Goal: Communication & Community: Answer question/provide support

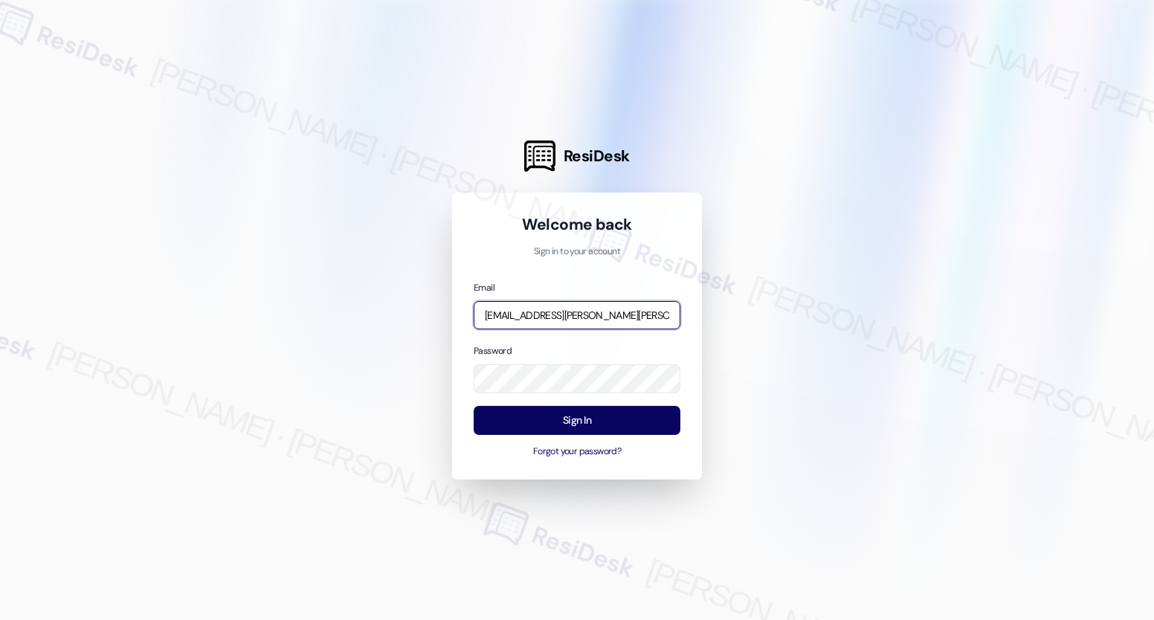
click at [571, 320] on input "[EMAIL_ADDRESS][PERSON_NAME][PERSON_NAME][PERSON_NAME][DOMAIN_NAME]" at bounding box center [577, 315] width 207 height 29
type input "[EMAIL_ADDRESS][PERSON_NAME][PERSON_NAME][DOMAIN_NAME]"
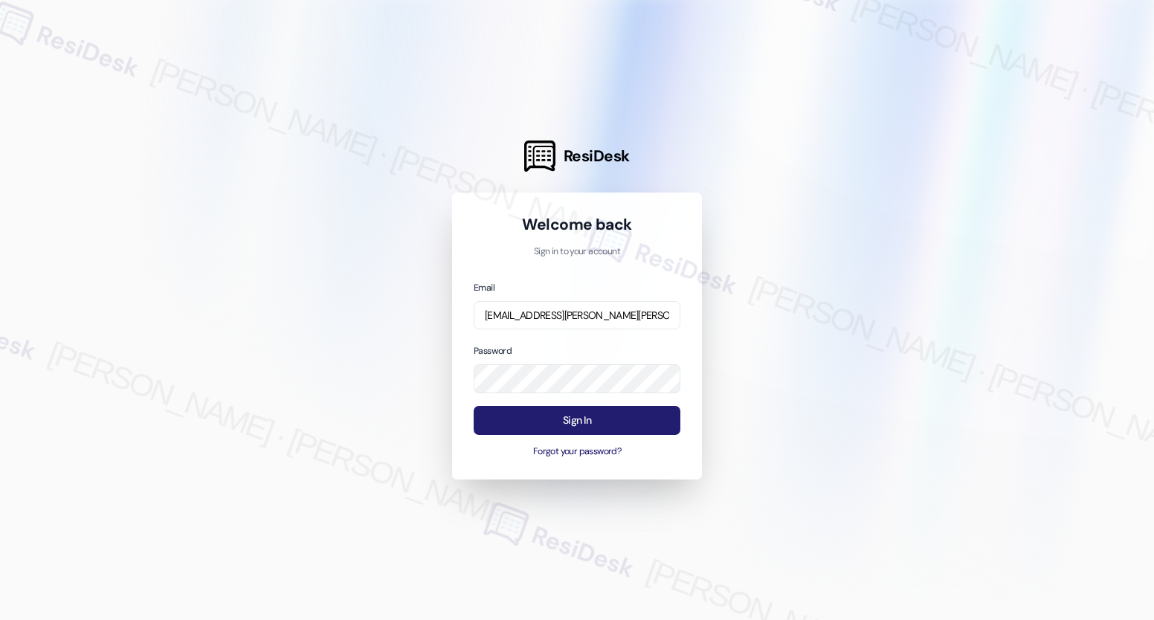
click at [571, 423] on button "Sign In" at bounding box center [577, 420] width 207 height 29
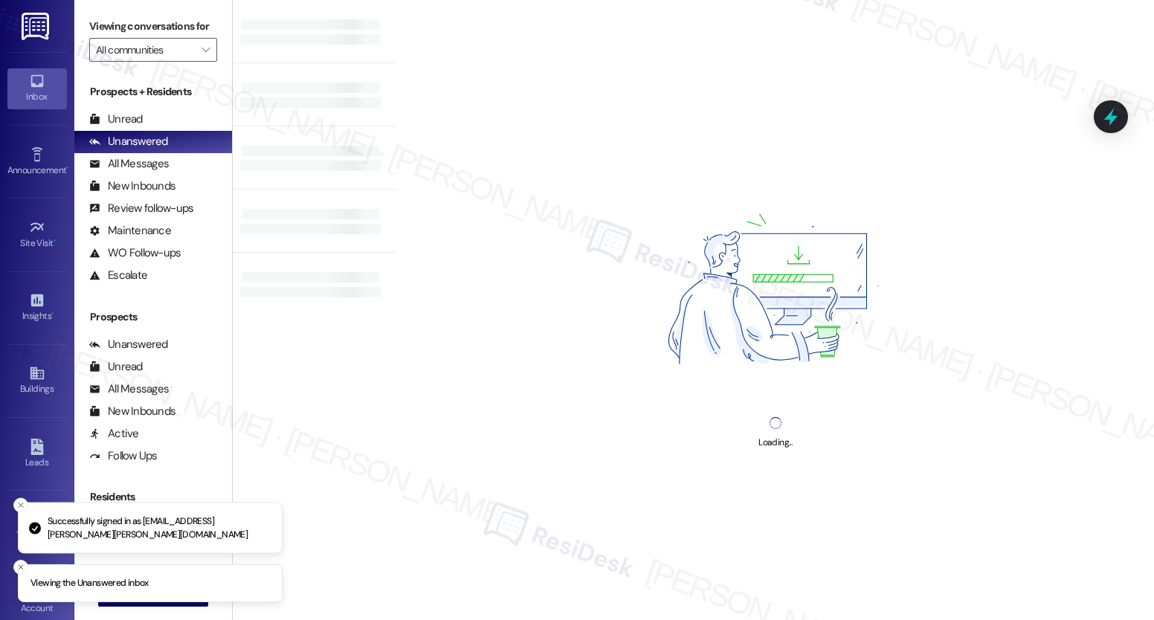
click at [33, 86] on icon at bounding box center [36, 81] width 13 height 13
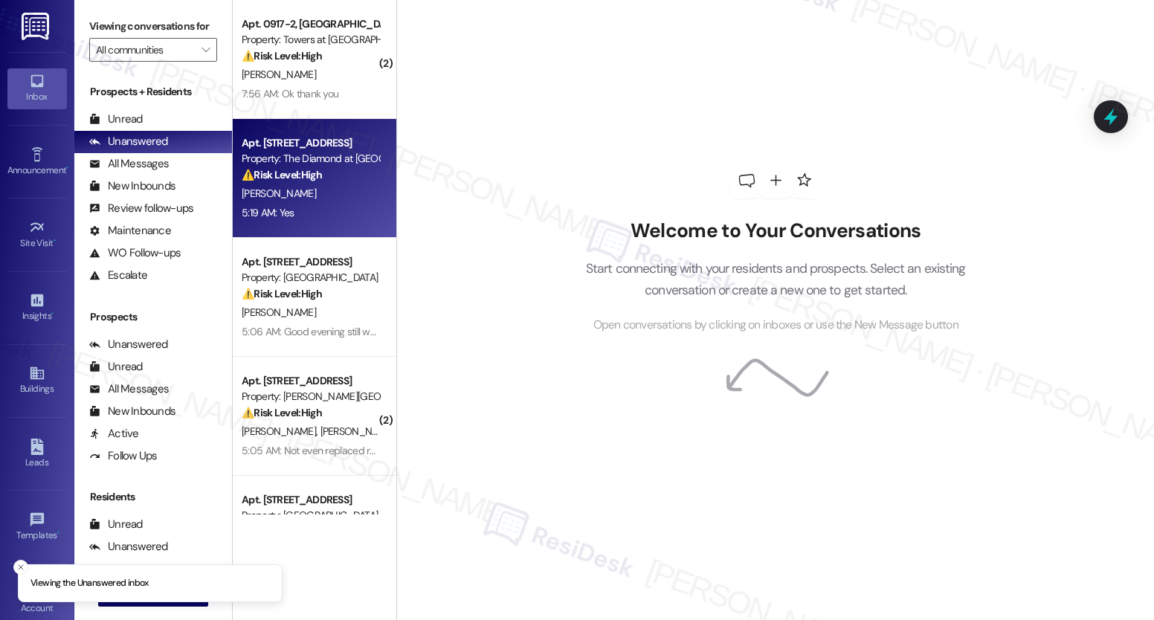
click at [341, 212] on div "5:19 AM: Yes 5:19 AM: Yes" at bounding box center [310, 213] width 141 height 19
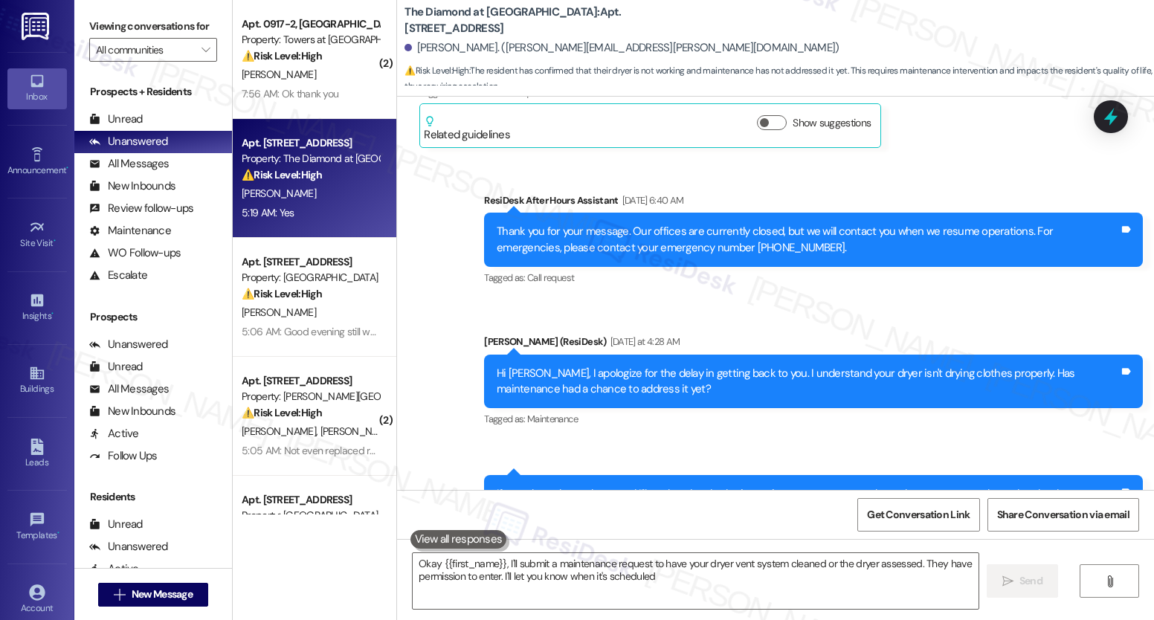
type textarea "Okay {{first_name}}, I'll submit a maintenance request to have your dryer vent …"
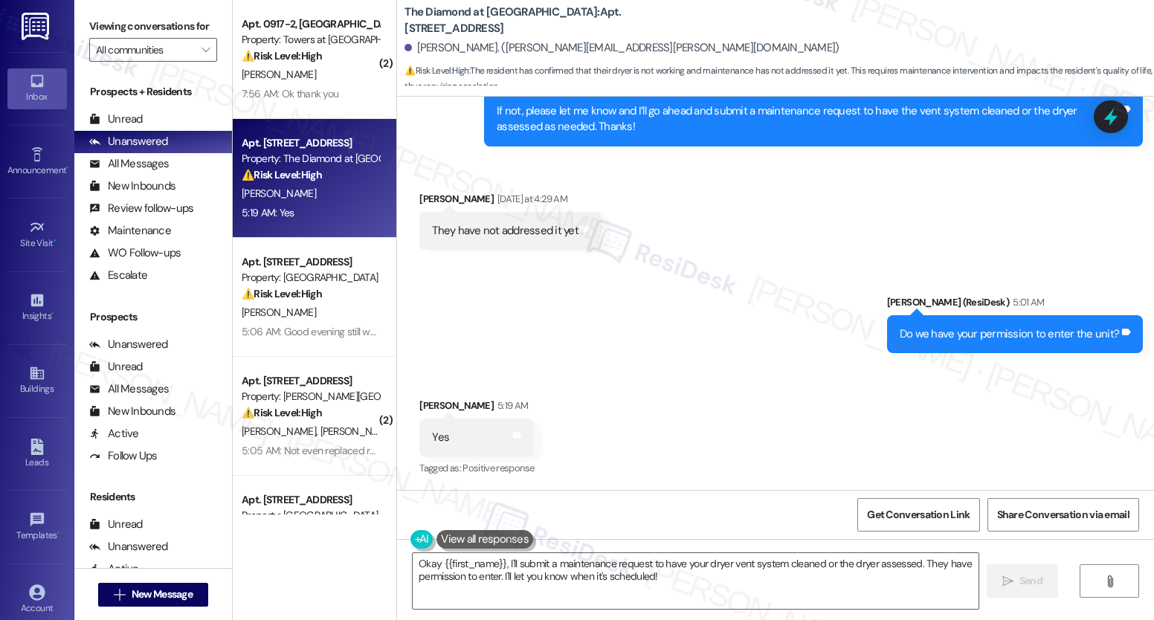
scroll to position [610, 0]
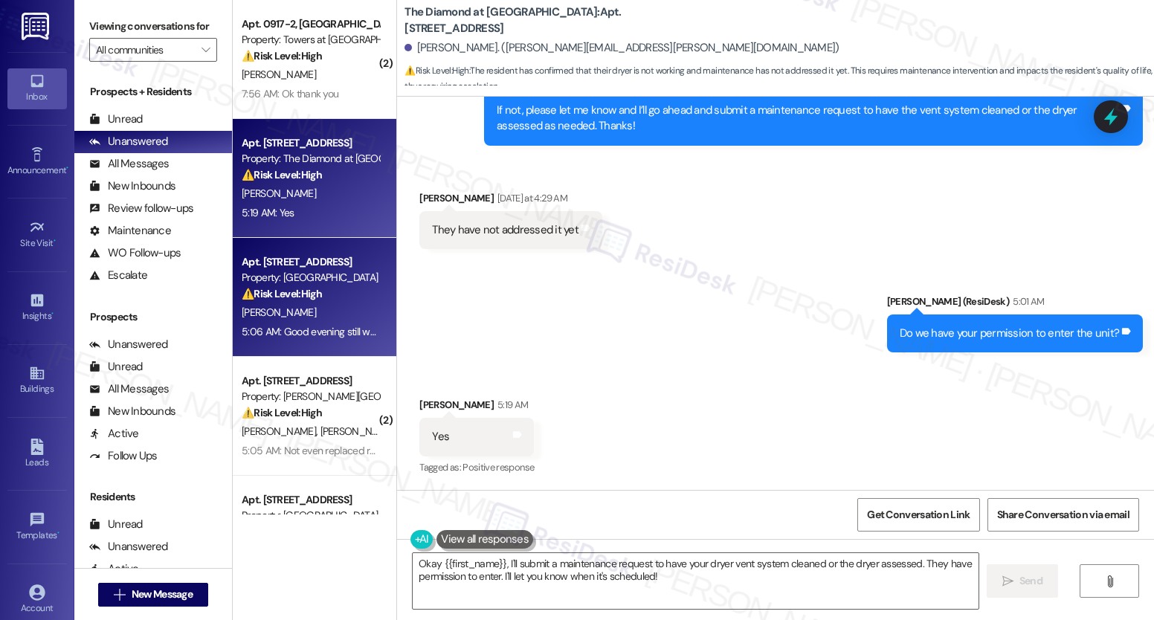
click at [317, 266] on div "Apt. [STREET_ADDRESS]" at bounding box center [311, 262] width 138 height 16
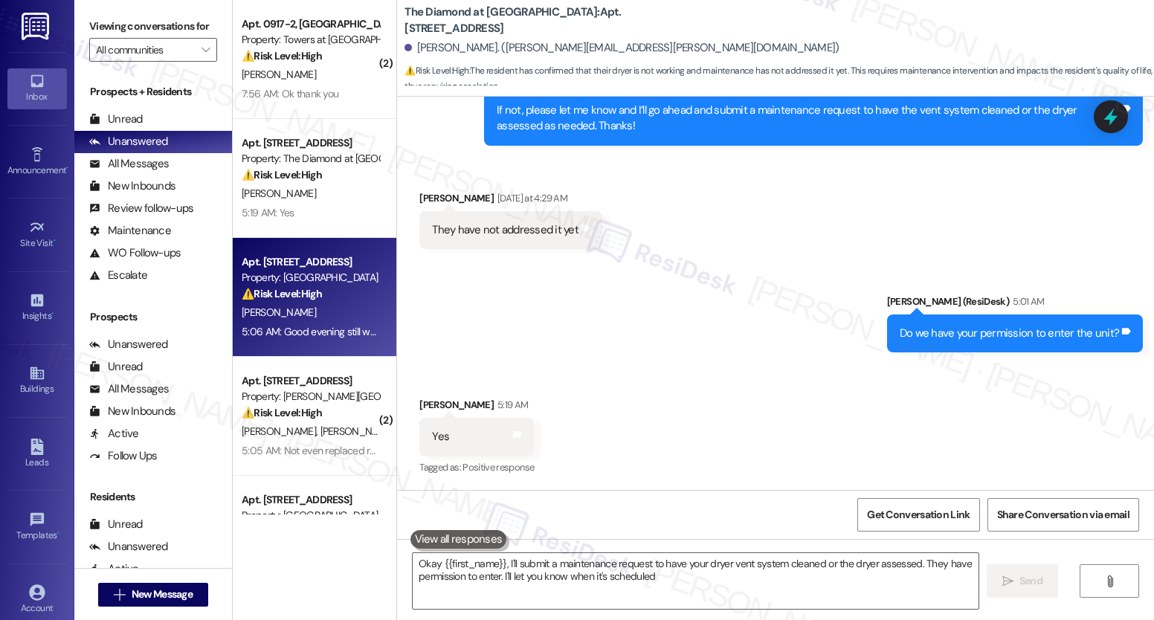
type textarea "Okay {{first_name}}, I'll submit a maintenance request to have your dryer vent …"
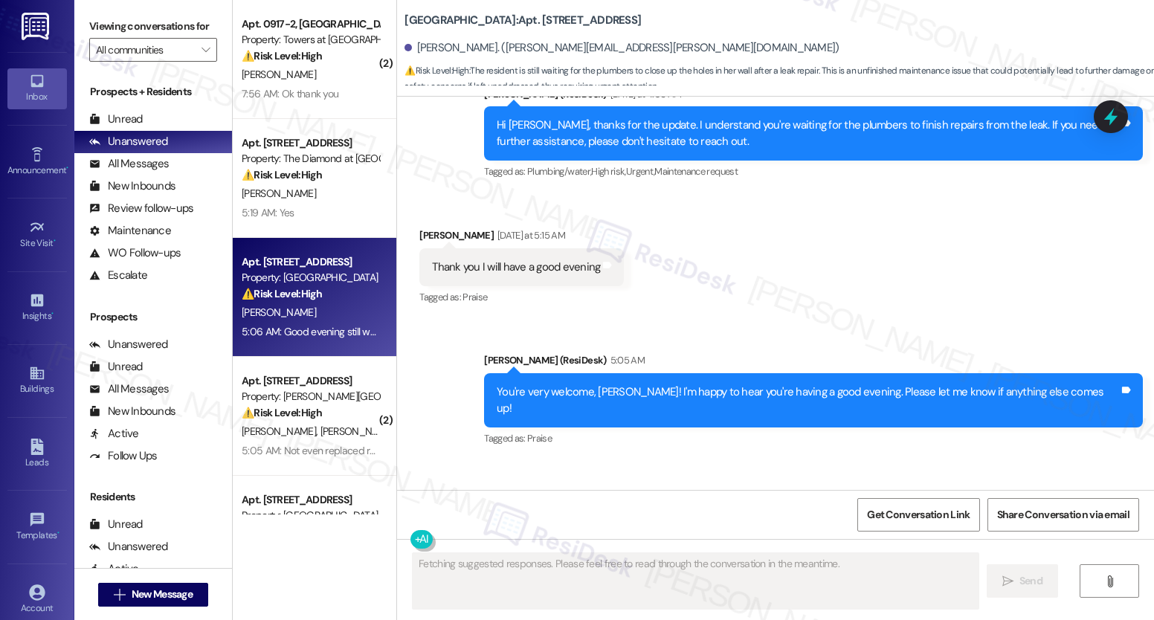
scroll to position [4909, 0]
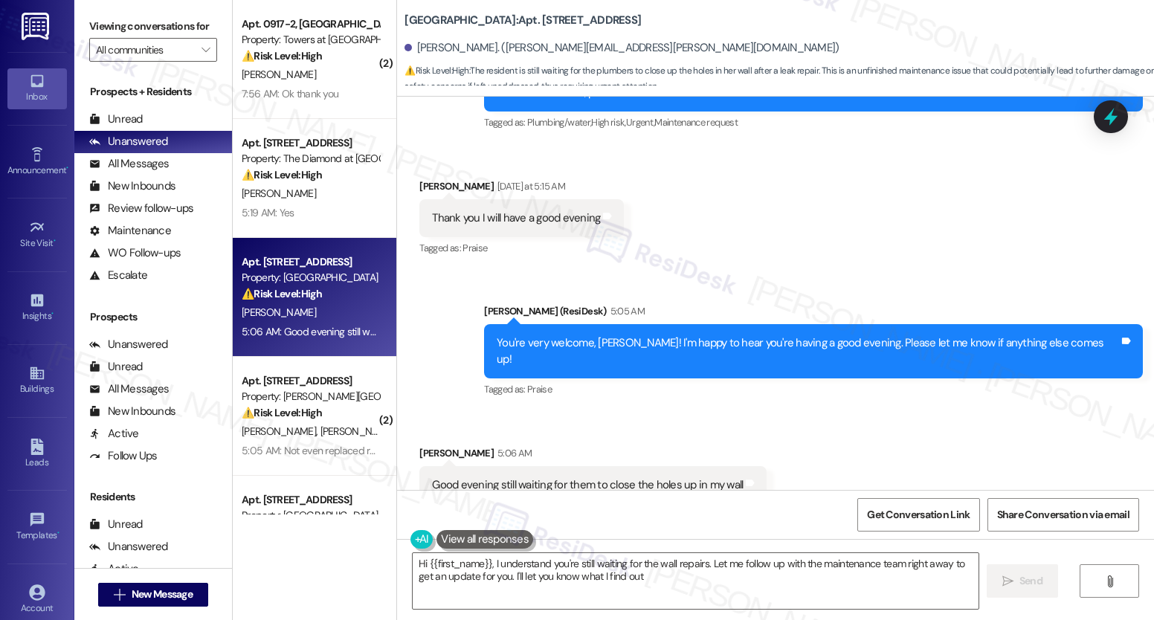
type textarea "Hi {{first_name}}, I understand you're still waiting for the wall repairs. Let …"
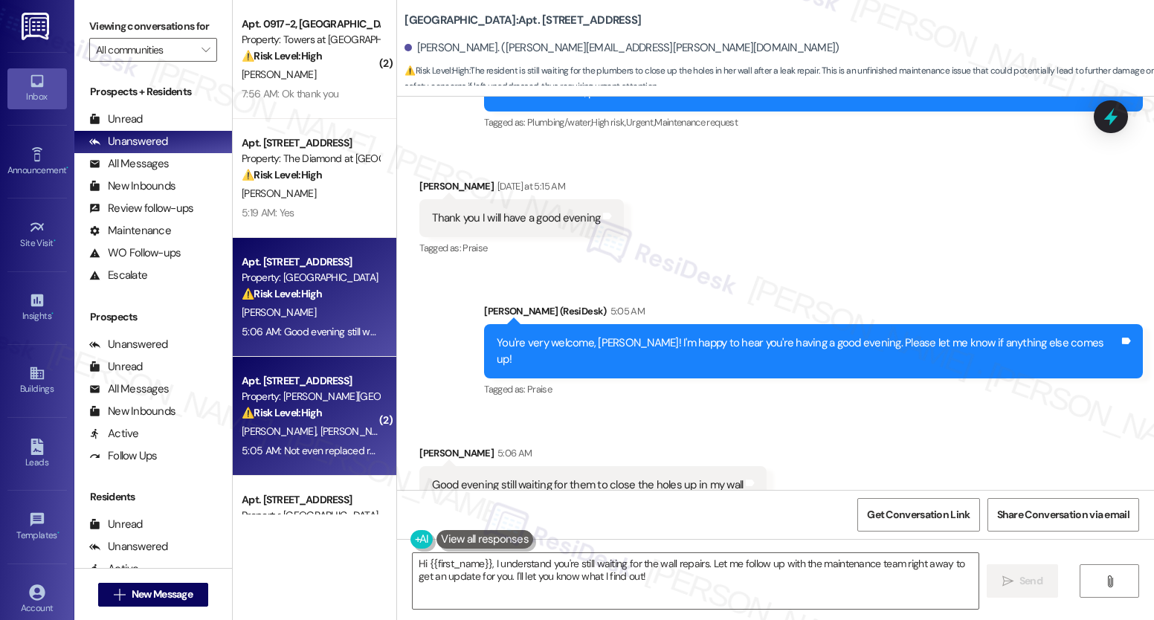
click at [323, 402] on div "Property: [PERSON_NAME][GEOGRAPHIC_DATA]" at bounding box center [311, 397] width 138 height 16
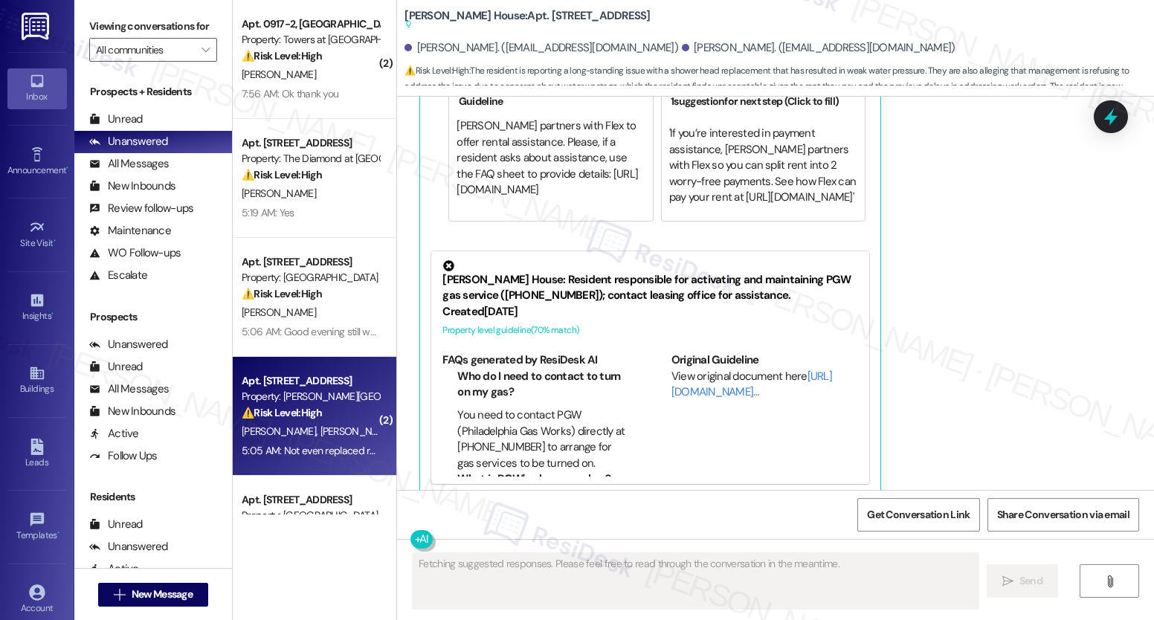
scroll to position [4462, 0]
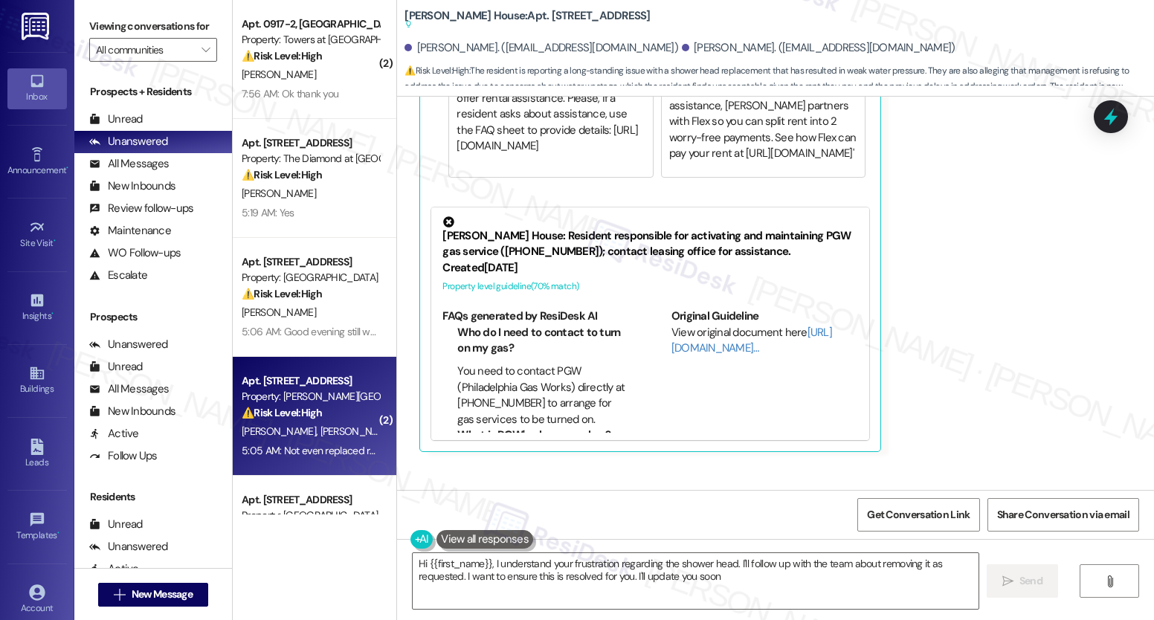
type textarea "Hi {{first_name}}, I understand your frustration regarding the shower head. I'l…"
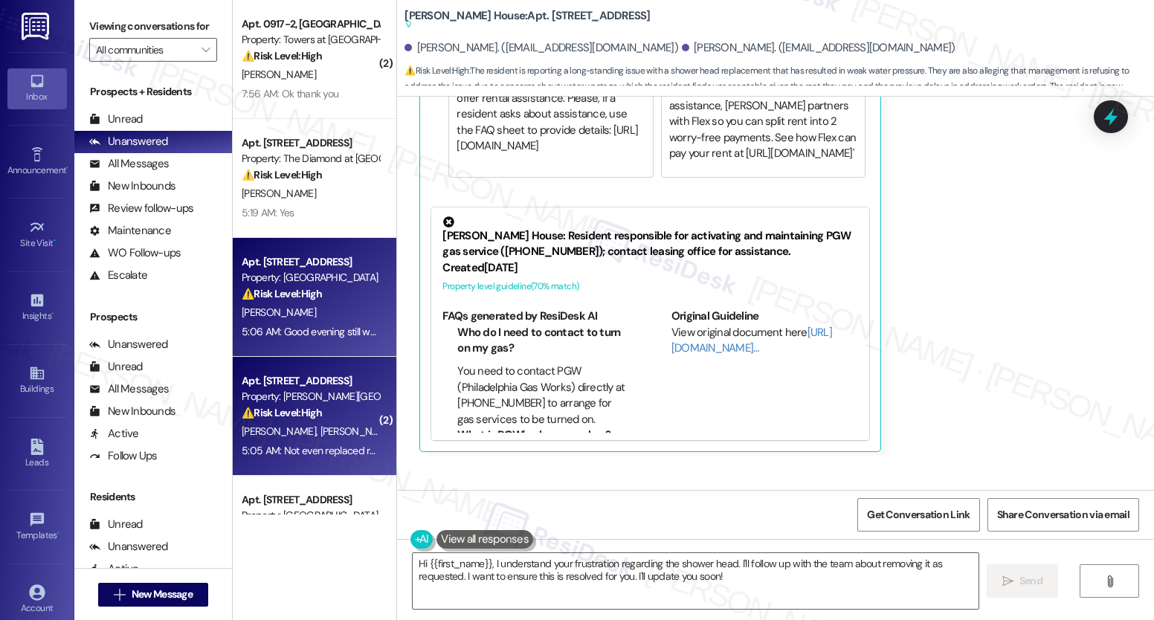
click at [335, 266] on div "Apt. [STREET_ADDRESS]" at bounding box center [311, 262] width 138 height 16
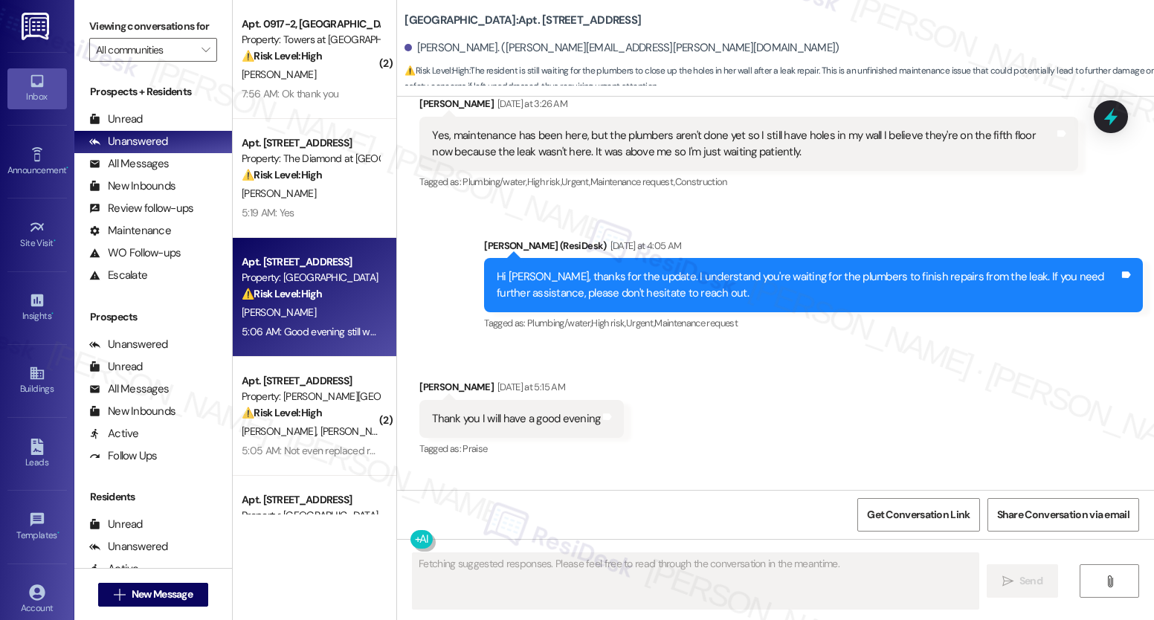
scroll to position [4909, 0]
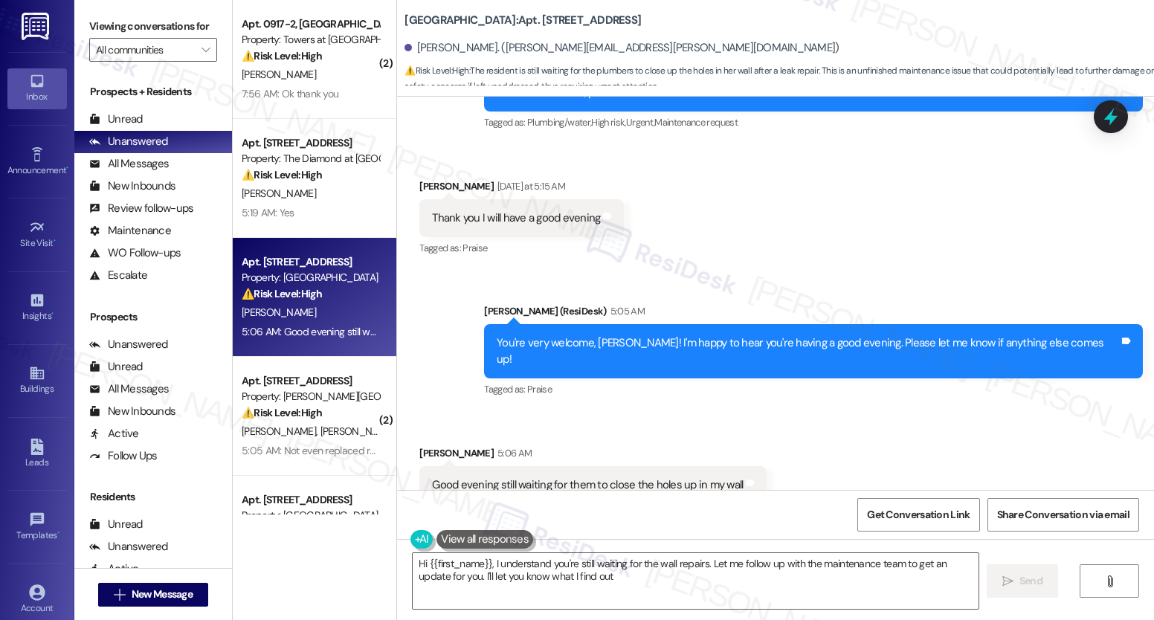
type textarea "Hi {{first_name}}, I understand you're still waiting for the wall repairs. Let …"
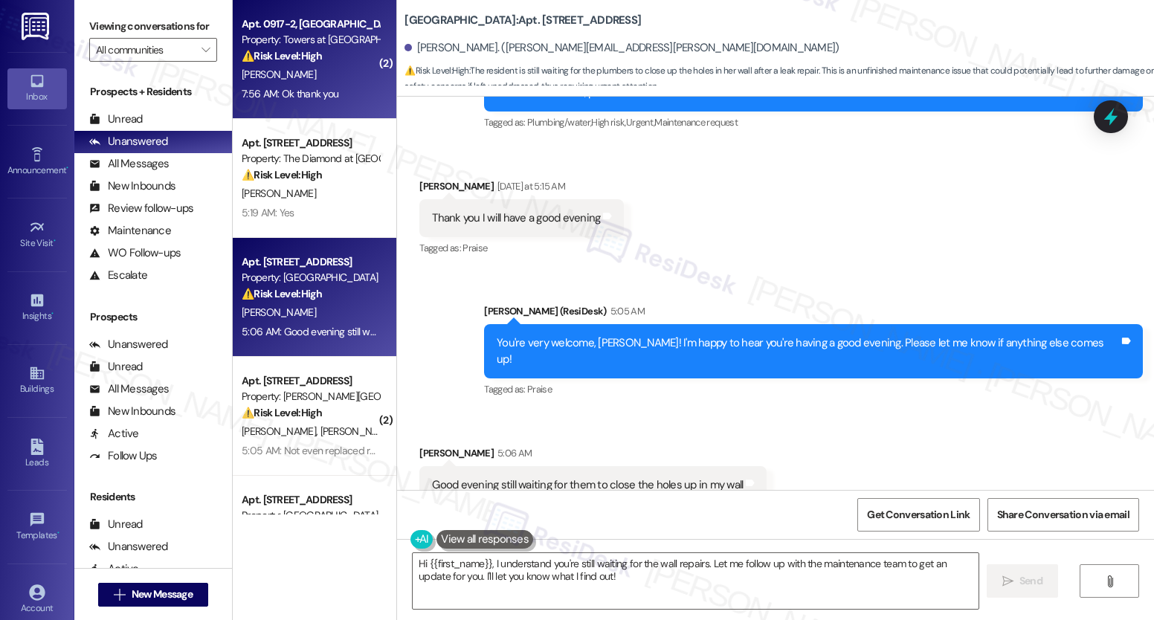
click at [296, 77] on div "[PERSON_NAME]" at bounding box center [310, 74] width 141 height 19
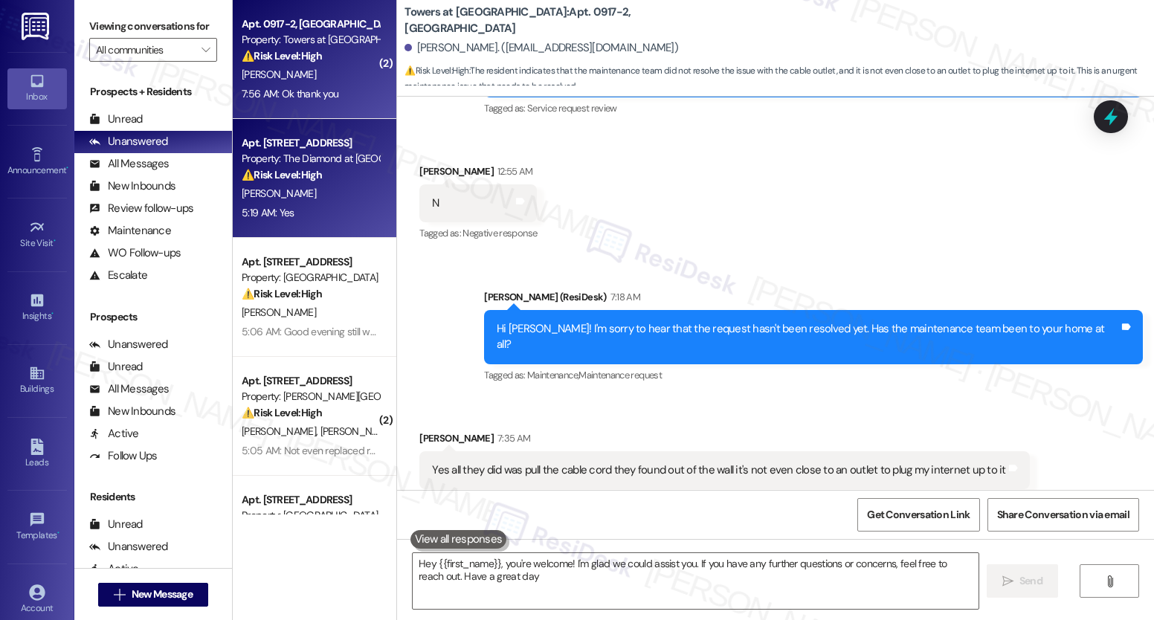
type textarea "Hey {{first_name}}, you're welcome! I'm glad we could assist you. If you have a…"
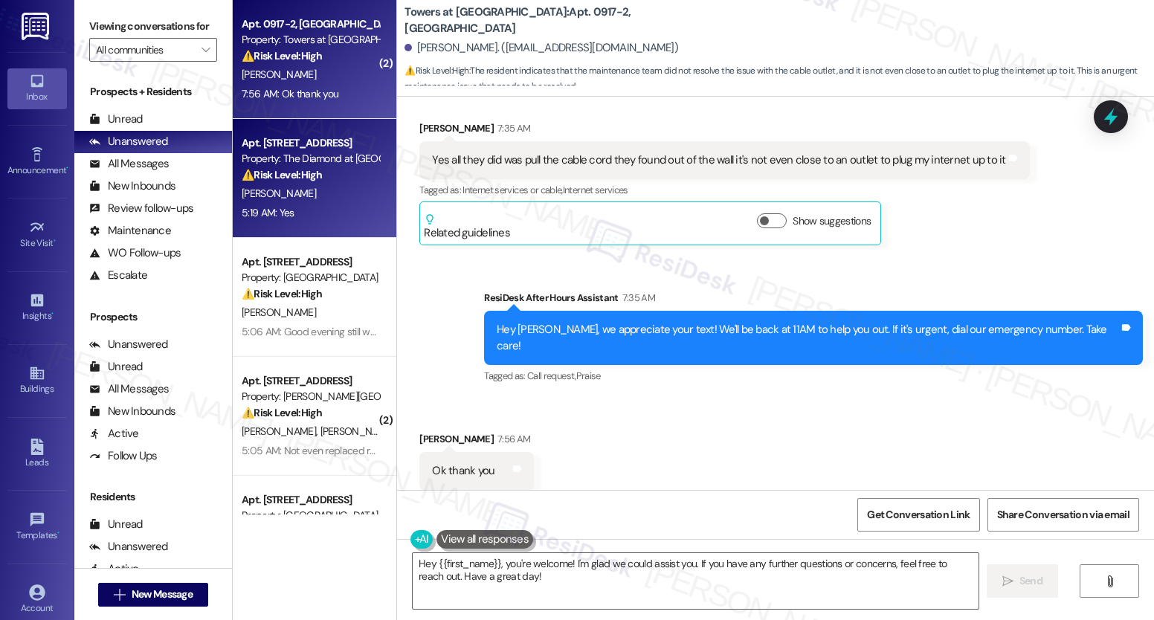
scroll to position [519, 0]
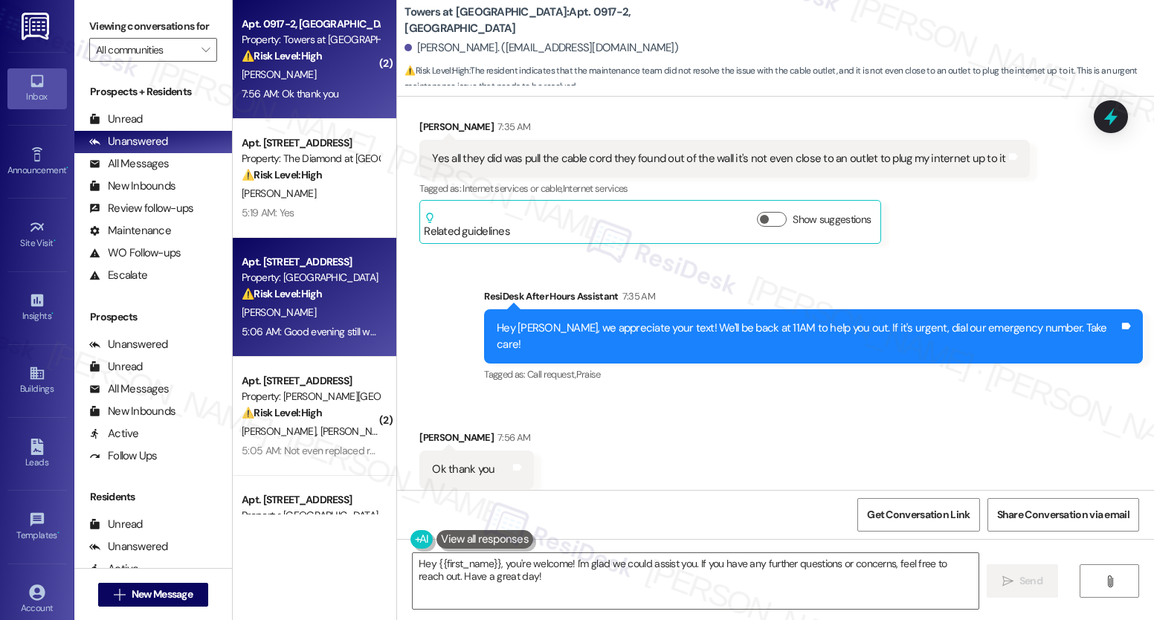
click at [307, 264] on div "Apt. [STREET_ADDRESS]" at bounding box center [311, 262] width 138 height 16
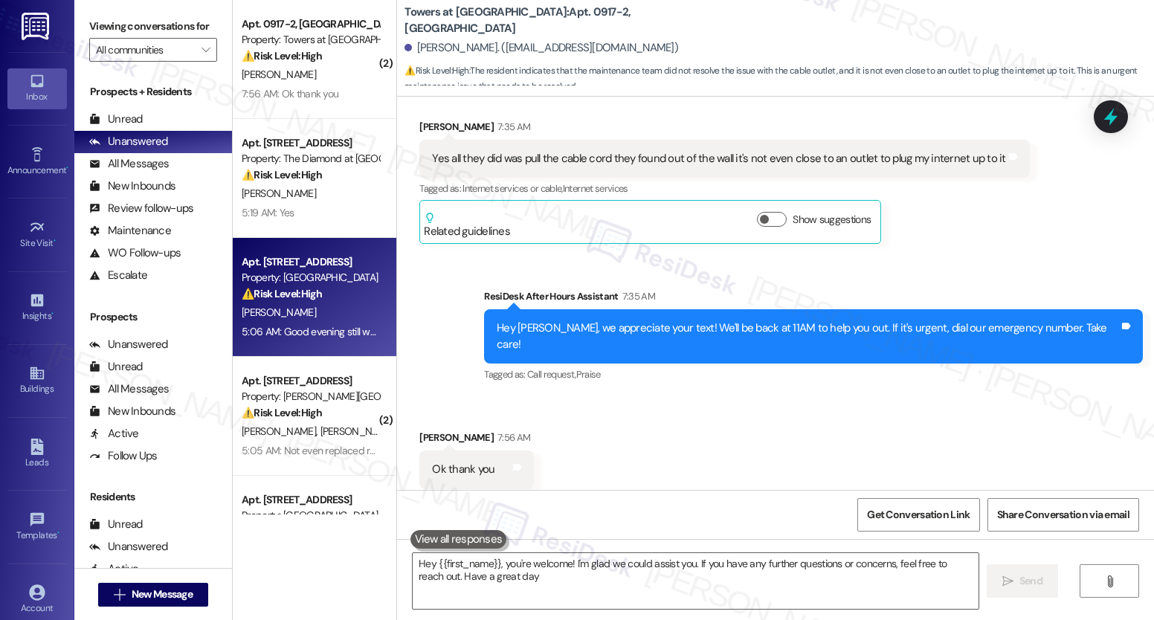
type textarea "Hey {{first_name}}, you're welcome! I'm glad we could assist you. If you have a…"
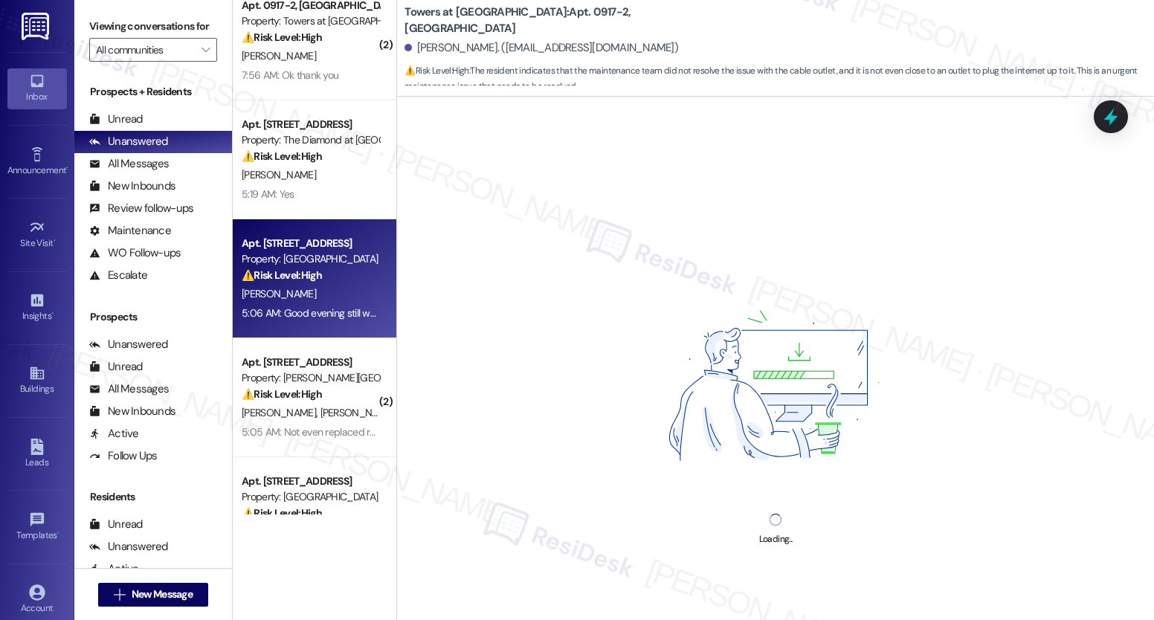
scroll to position [22, 0]
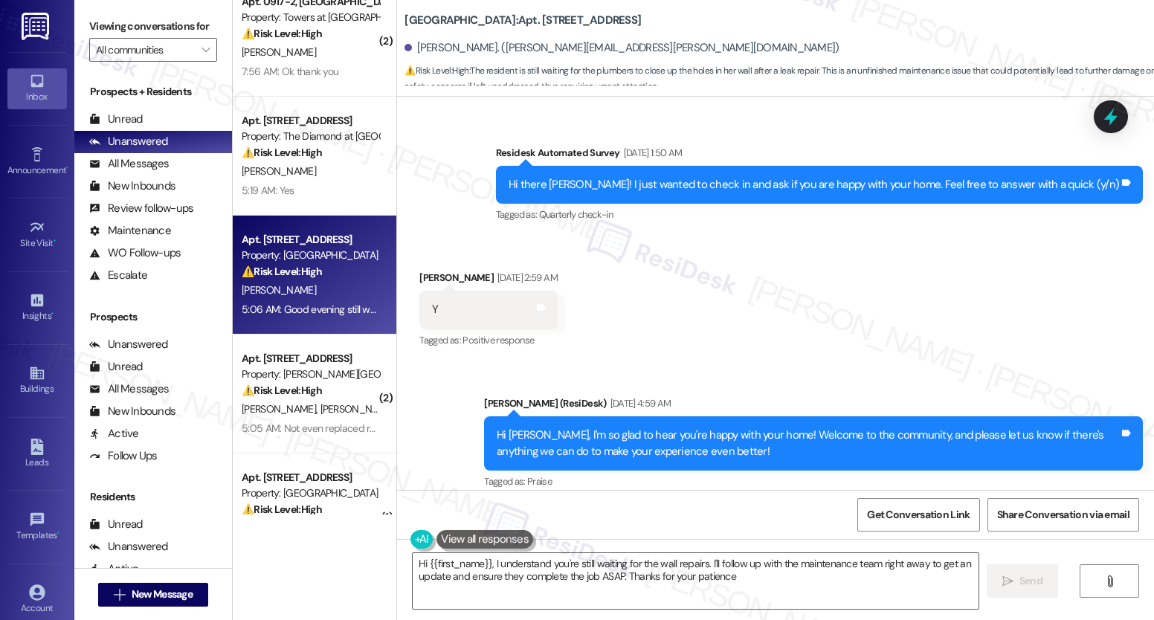
type textarea "Hi {{first_name}}, I understand you're still waiting for the wall repairs. I'll…"
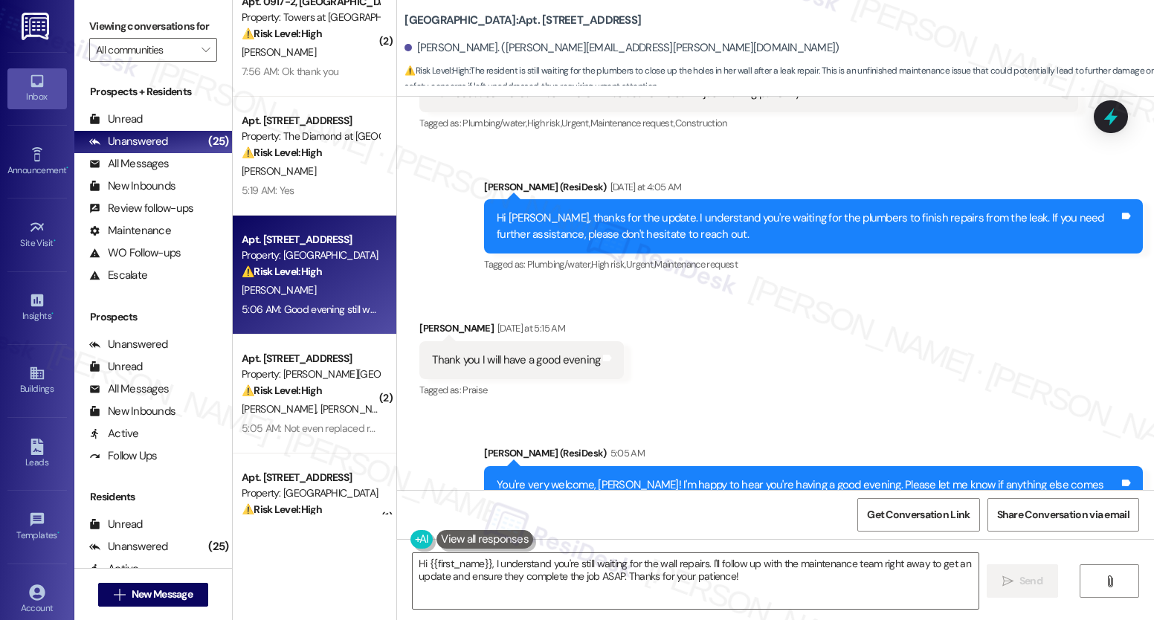
scroll to position [4909, 0]
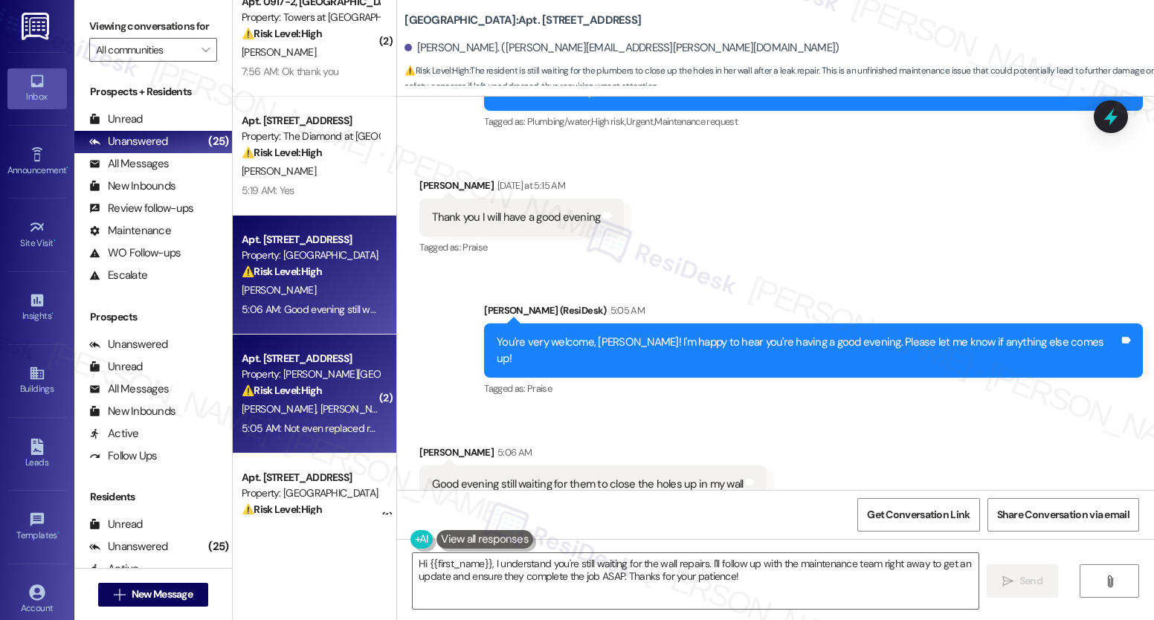
click at [302, 382] on div "Property: [PERSON_NAME][GEOGRAPHIC_DATA]" at bounding box center [311, 375] width 138 height 16
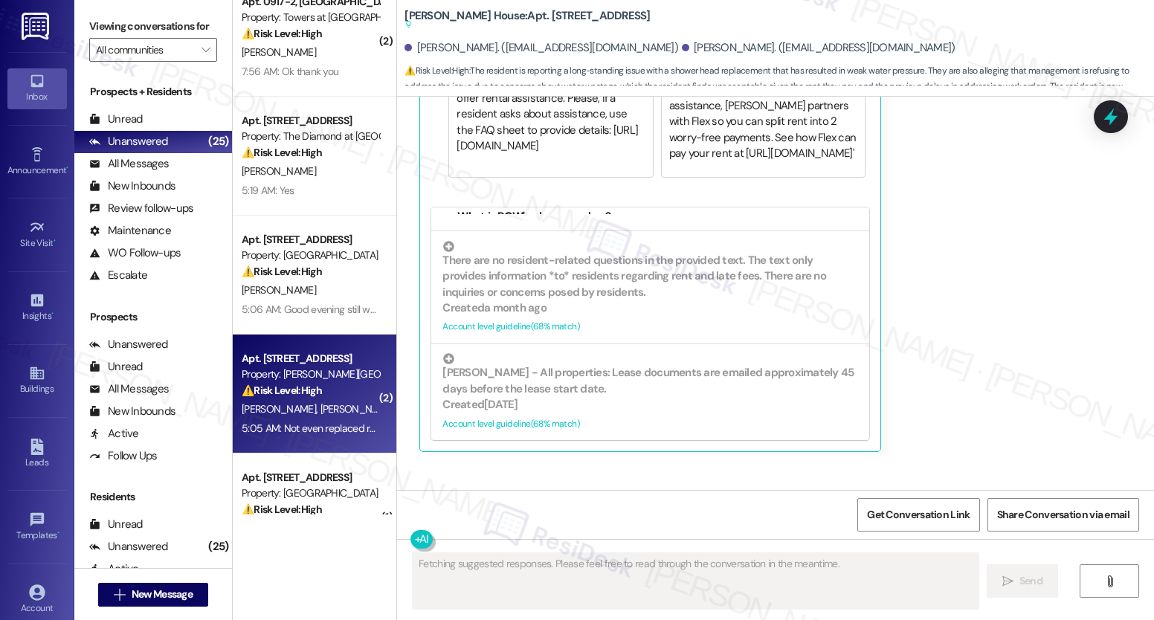
scroll to position [4462, 0]
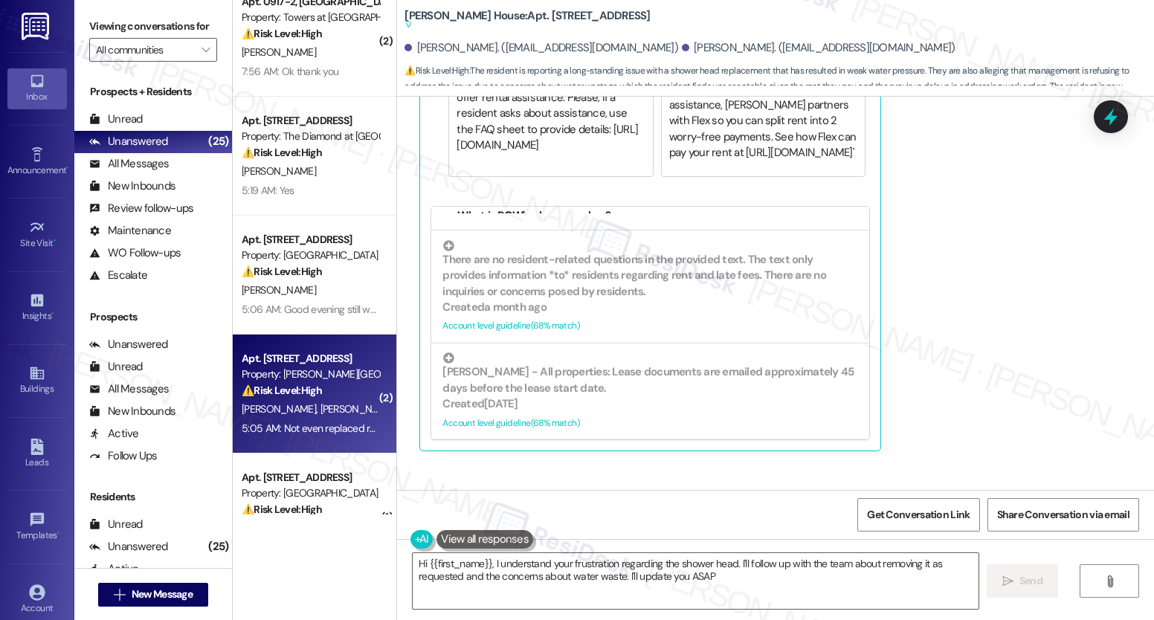
type textarea "Hi {{first_name}}, I understand your frustration regarding the shower head. I'l…"
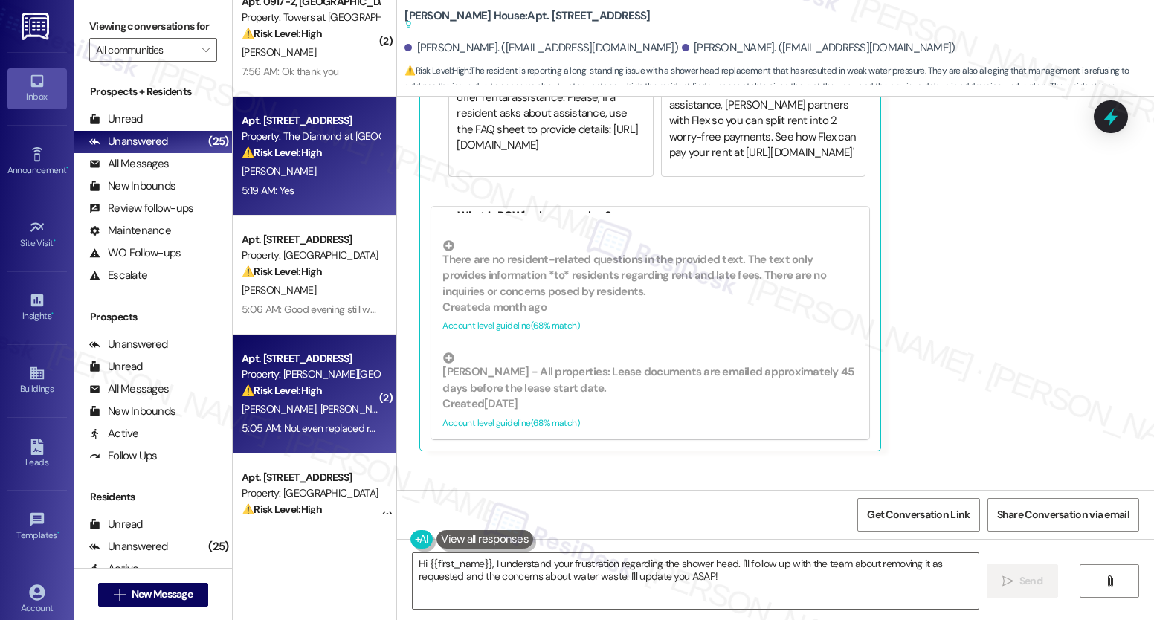
click at [354, 131] on div "Property: The Diamond at [GEOGRAPHIC_DATA]" at bounding box center [311, 137] width 138 height 16
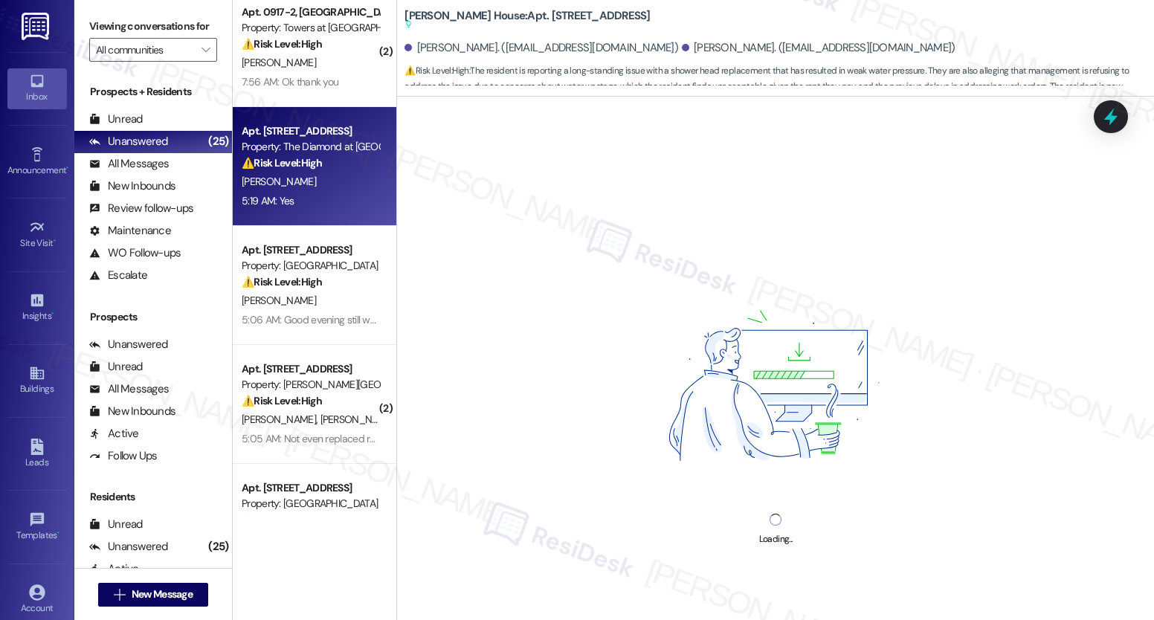
scroll to position [0, 0]
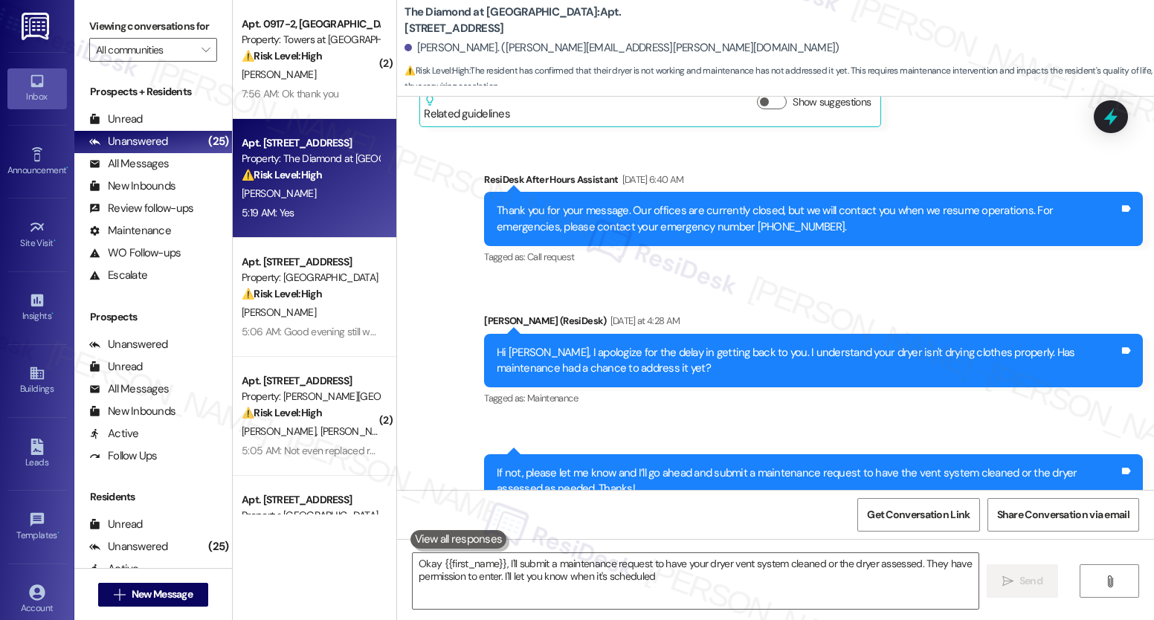
type textarea "Okay {{first_name}}, I'll submit a maintenance request to have your dryer vent …"
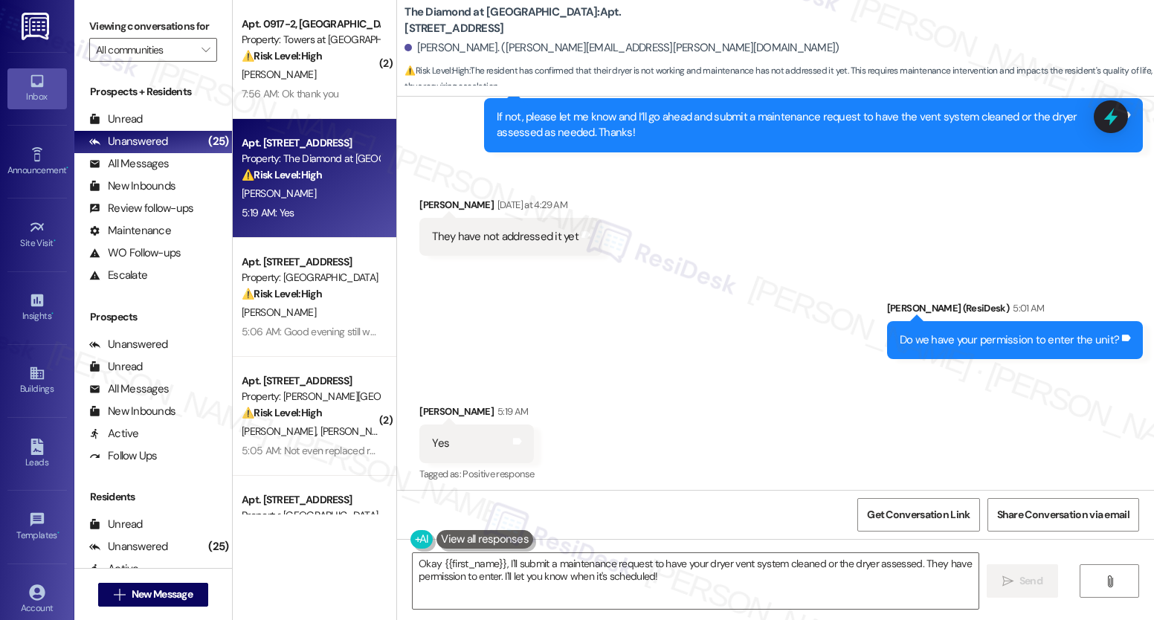
scroll to position [609, 0]
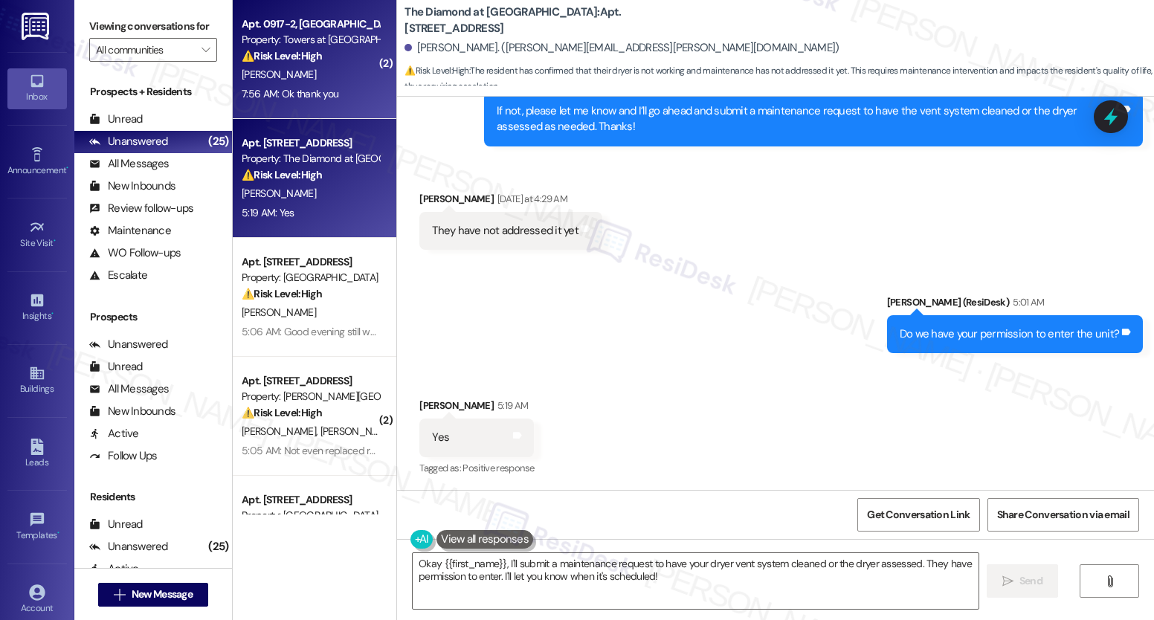
click at [338, 100] on div "7:56 AM: Ok thank you 7:56 AM: Ok thank you" at bounding box center [310, 94] width 141 height 19
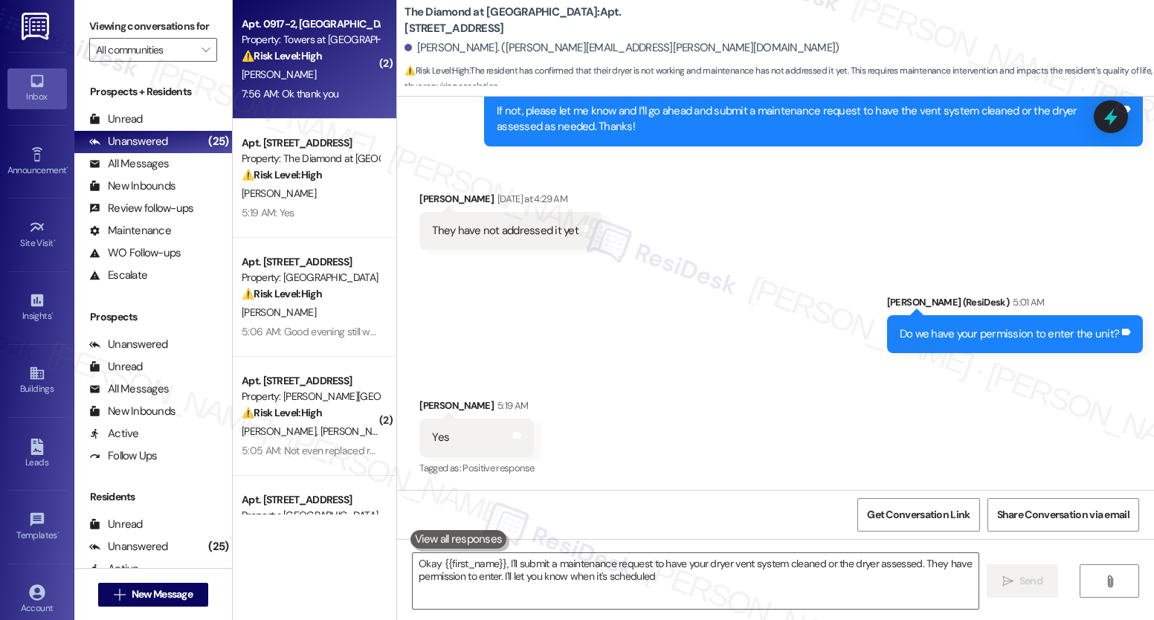
type textarea "Okay {{first_name}}, I'll submit a maintenance request to have your dryer vent …"
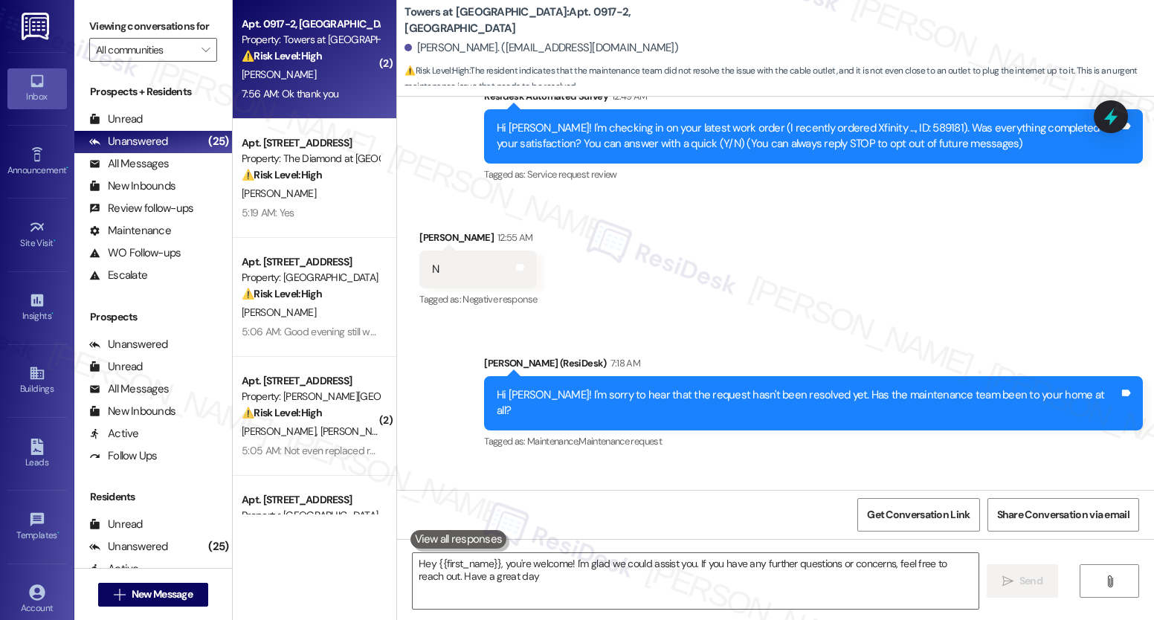
type textarea "Hey {{first_name}}, you're welcome! I'm glad we could assist you. If you have a…"
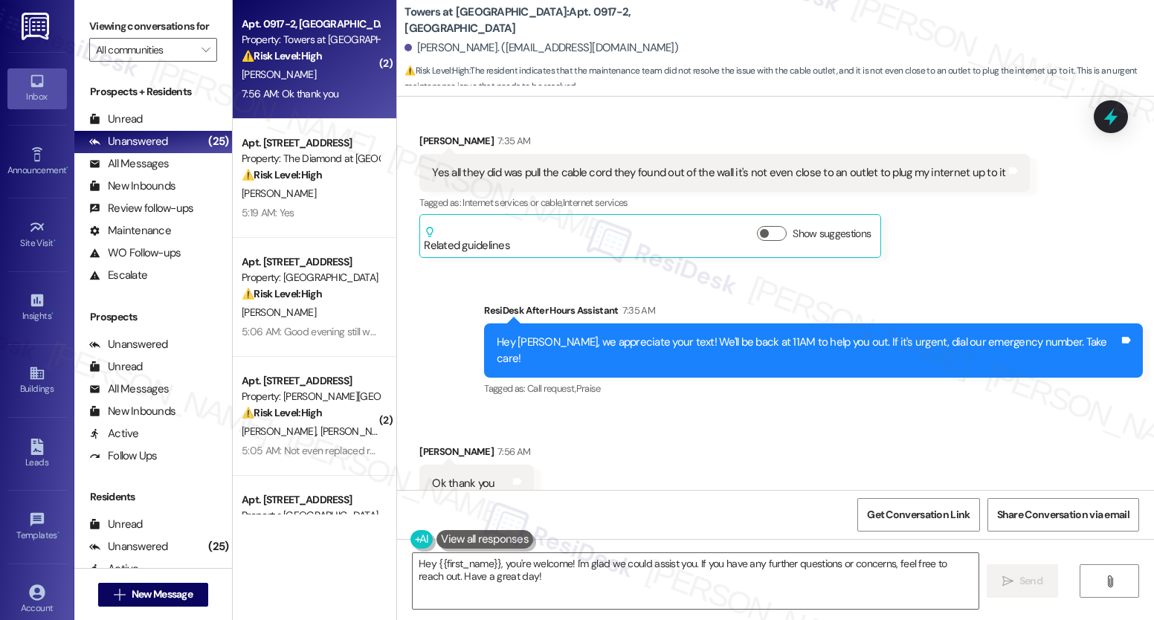
scroll to position [519, 0]
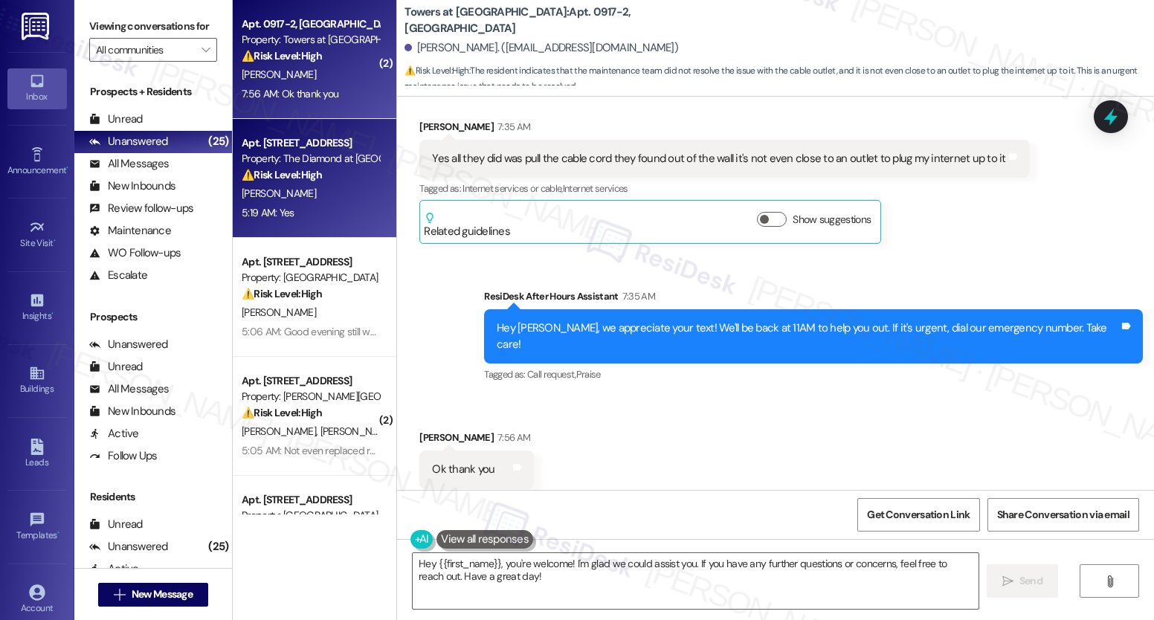
click at [279, 176] on strong "⚠️ Risk Level: High" at bounding box center [282, 174] width 80 height 13
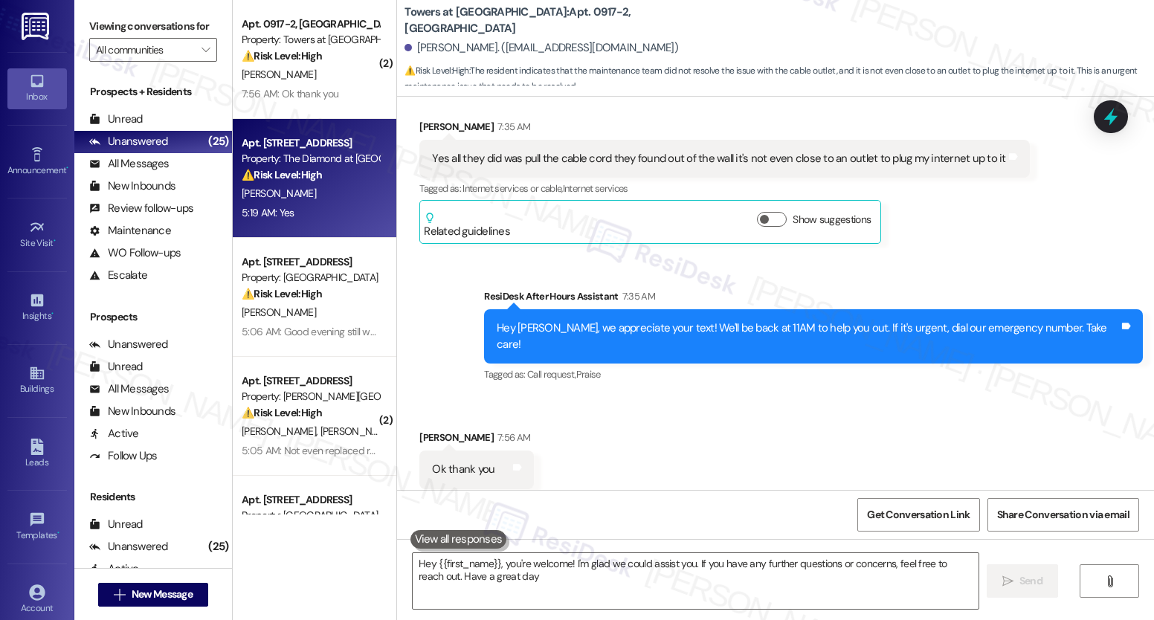
type textarea "Hey {{first_name}}, you're welcome! I'm glad we could assist you. If you have a…"
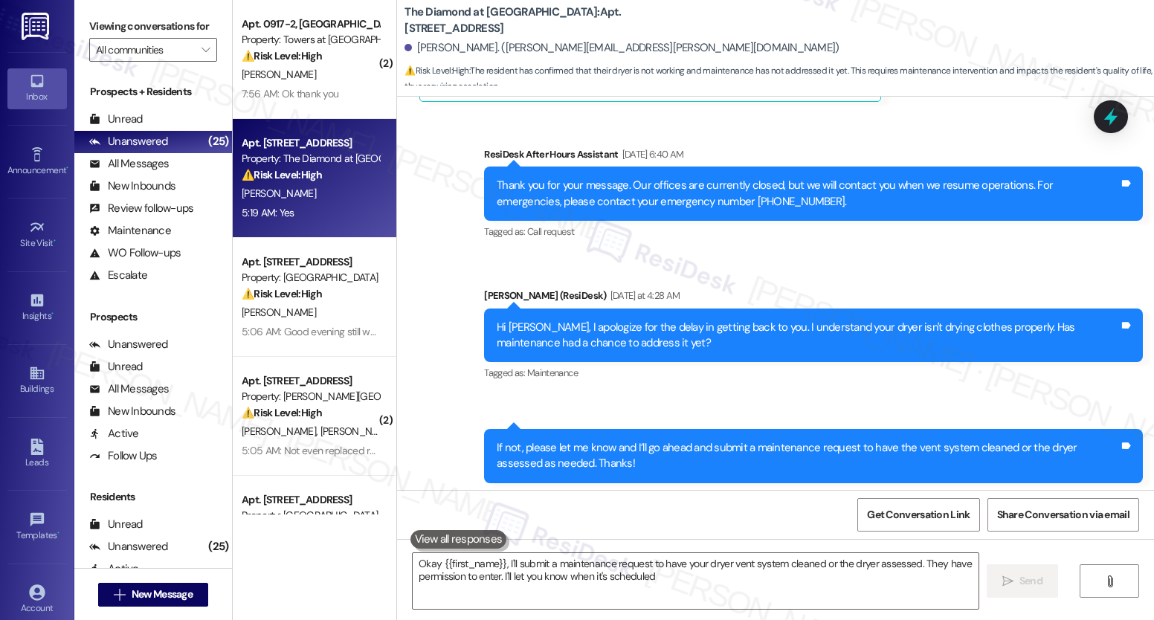
type textarea "Okay {{first_name}}, I'll submit a maintenance request to have your dryer vent …"
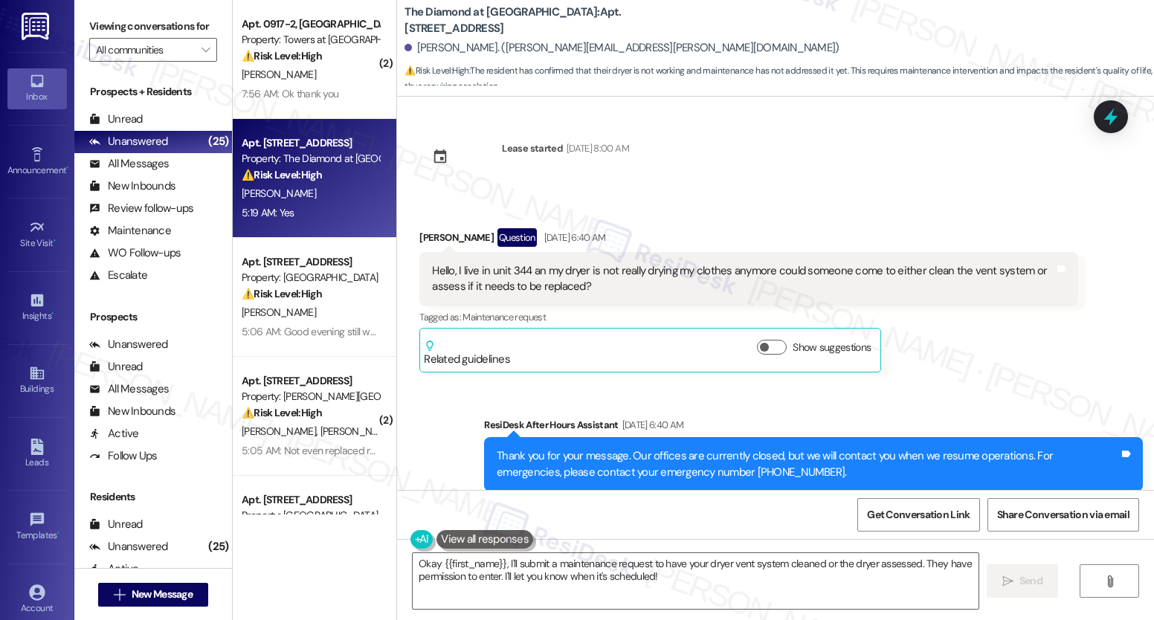
scroll to position [0, 0]
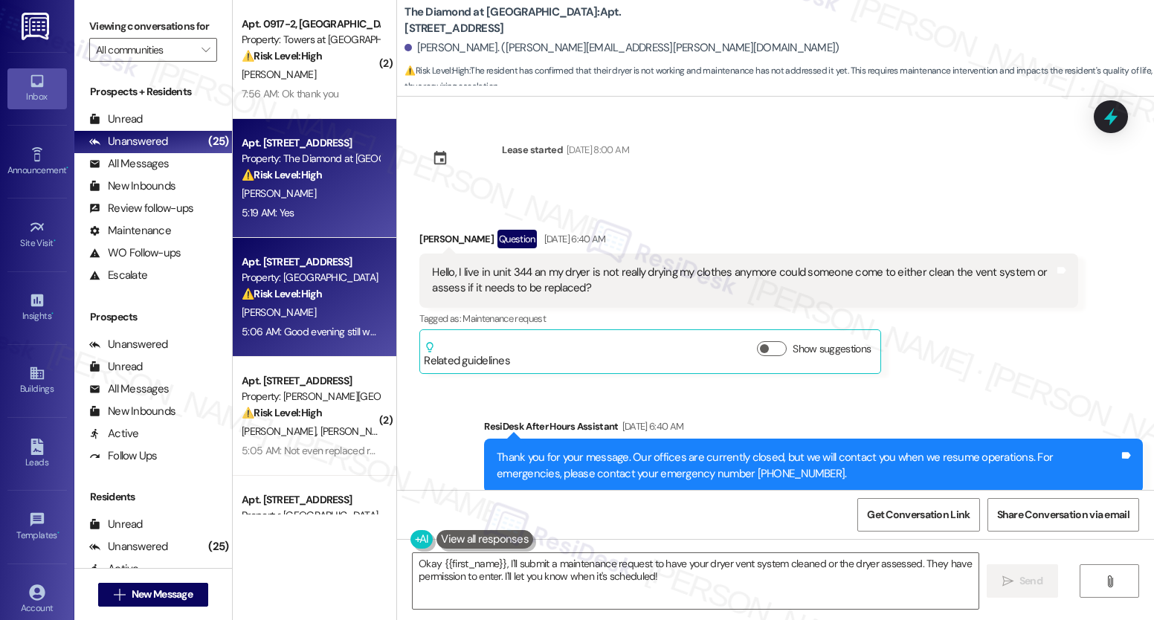
click at [298, 301] on div "⚠️ Risk Level: High The resident is still waiting for the plumbers to close up …" at bounding box center [311, 294] width 138 height 16
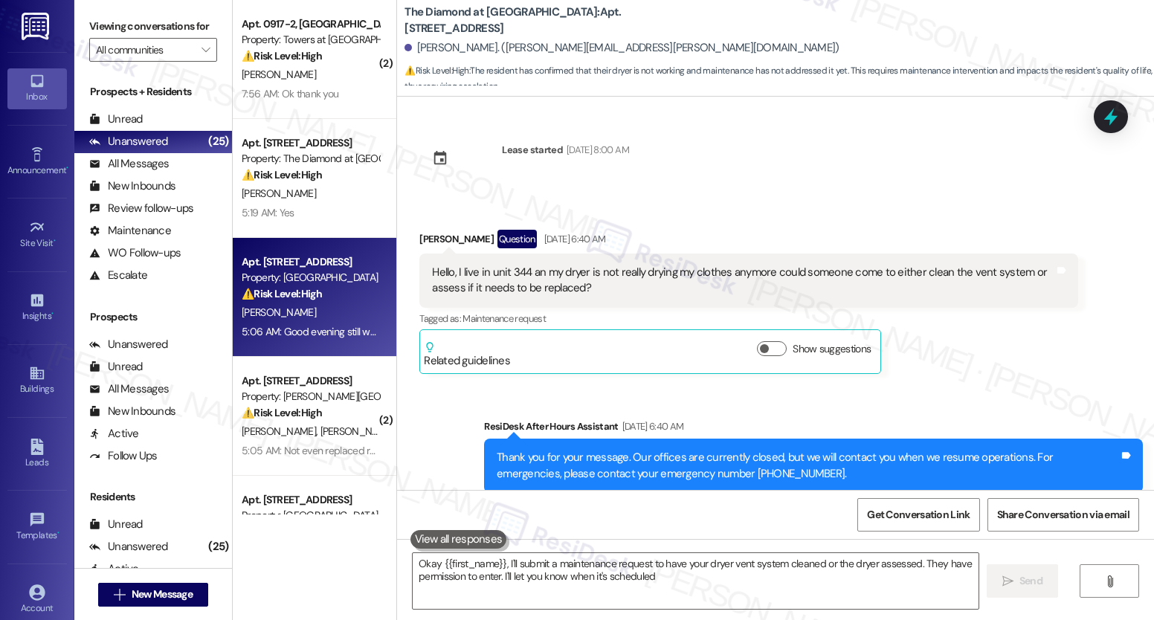
type textarea "Okay {{first_name}}, I'll submit a maintenance request to have your dryer vent …"
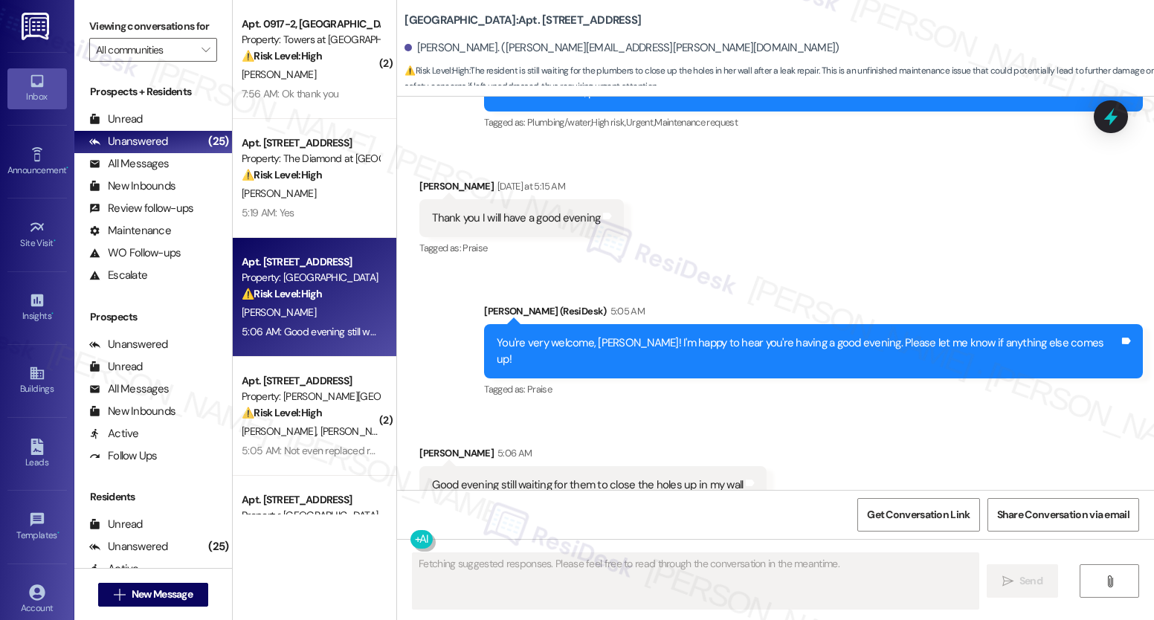
scroll to position [4909, 0]
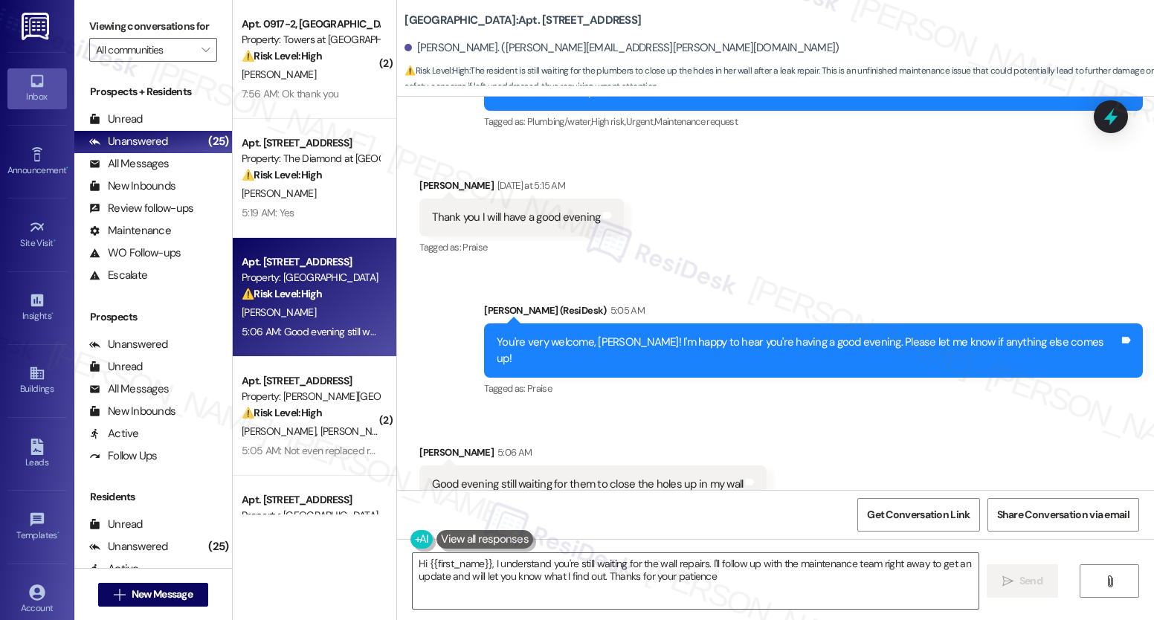
type textarea "Hi {{first_name}}, I understand you're still waiting for the wall repairs. I'll…"
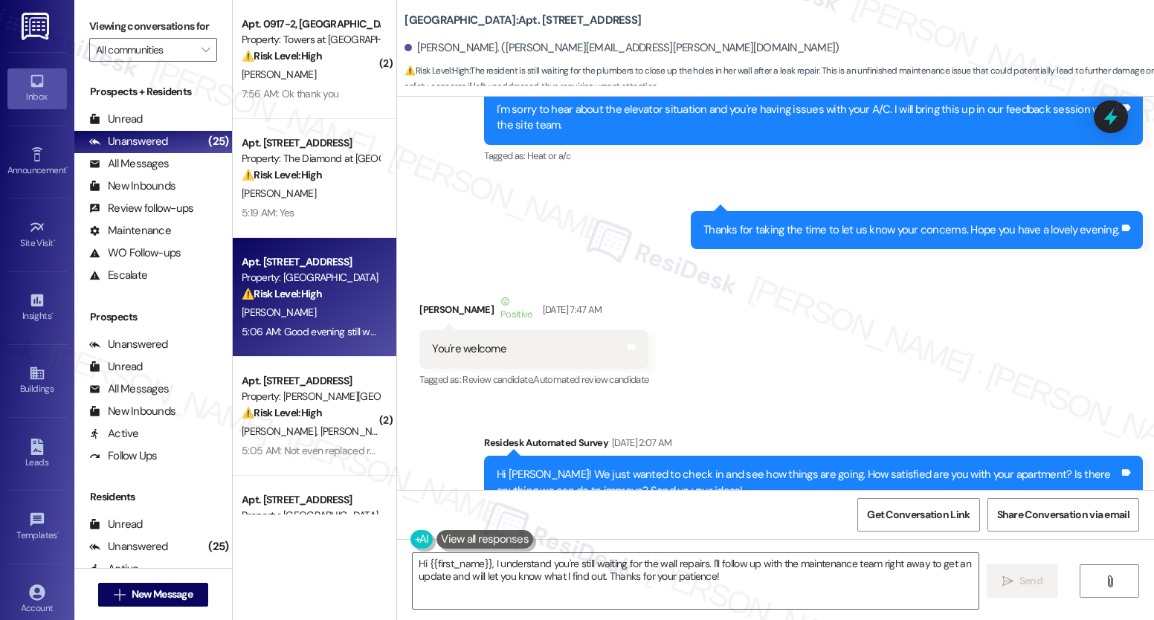
scroll to position [805, 0]
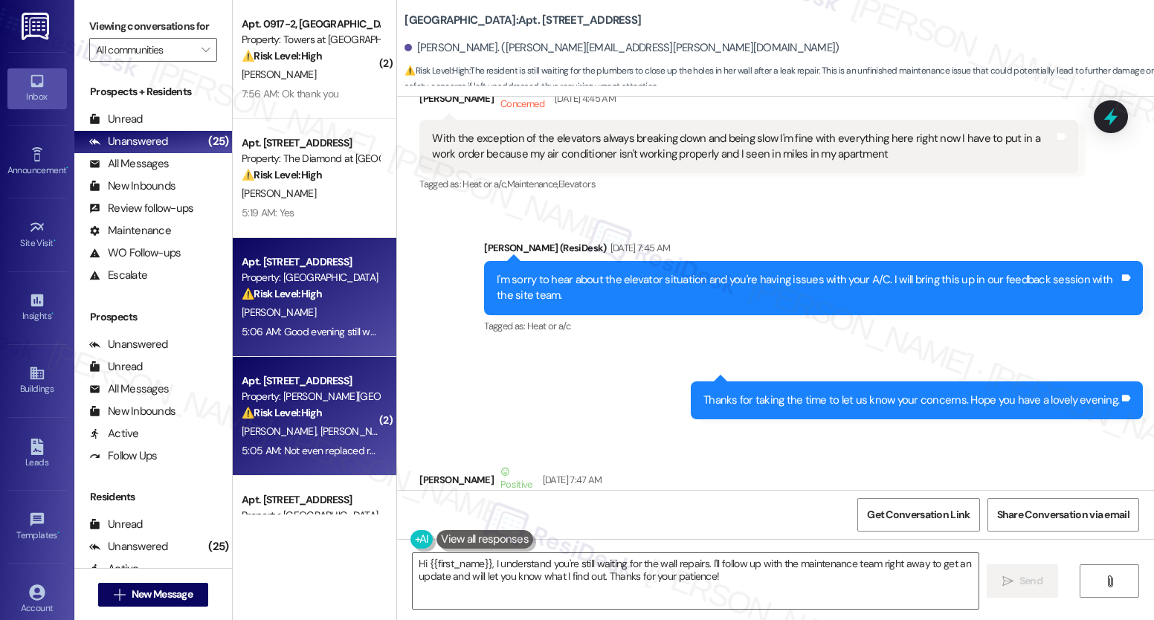
click at [281, 411] on strong "⚠️ Risk Level: High" at bounding box center [282, 412] width 80 height 13
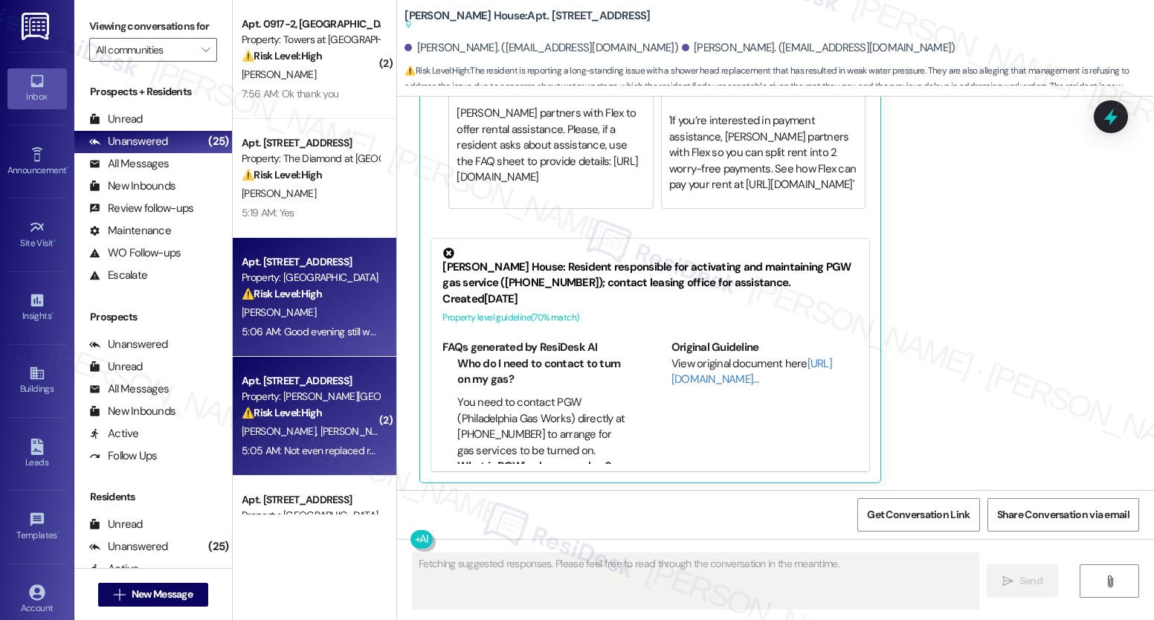
scroll to position [4462, 0]
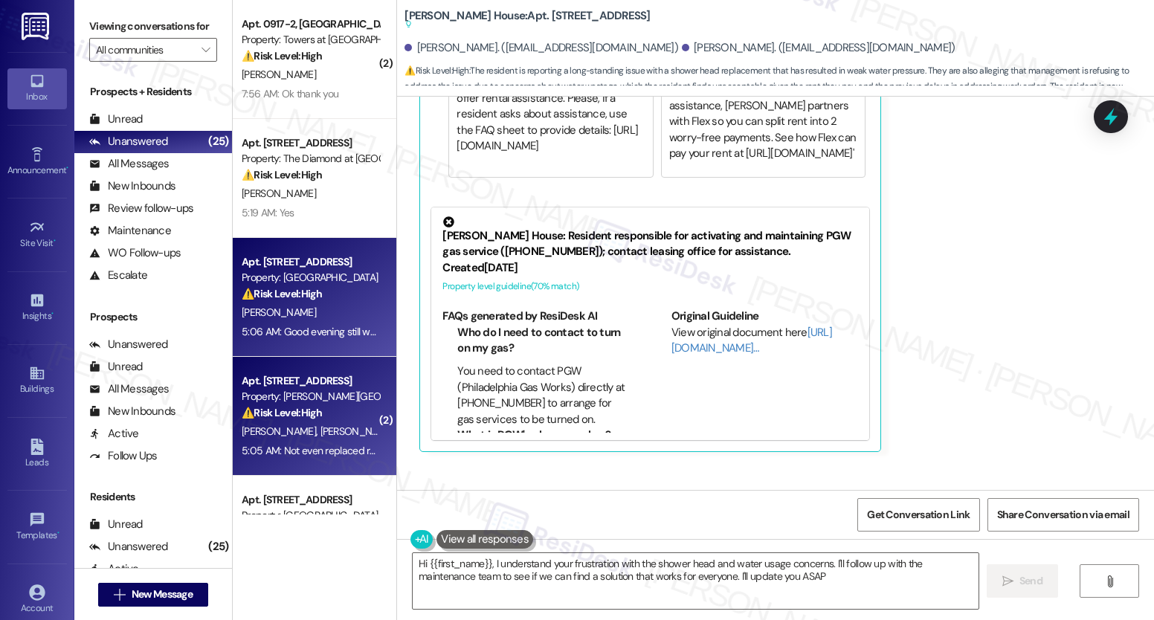
type textarea "Hi {{first_name}}, I understand your frustration with the shower head and water…"
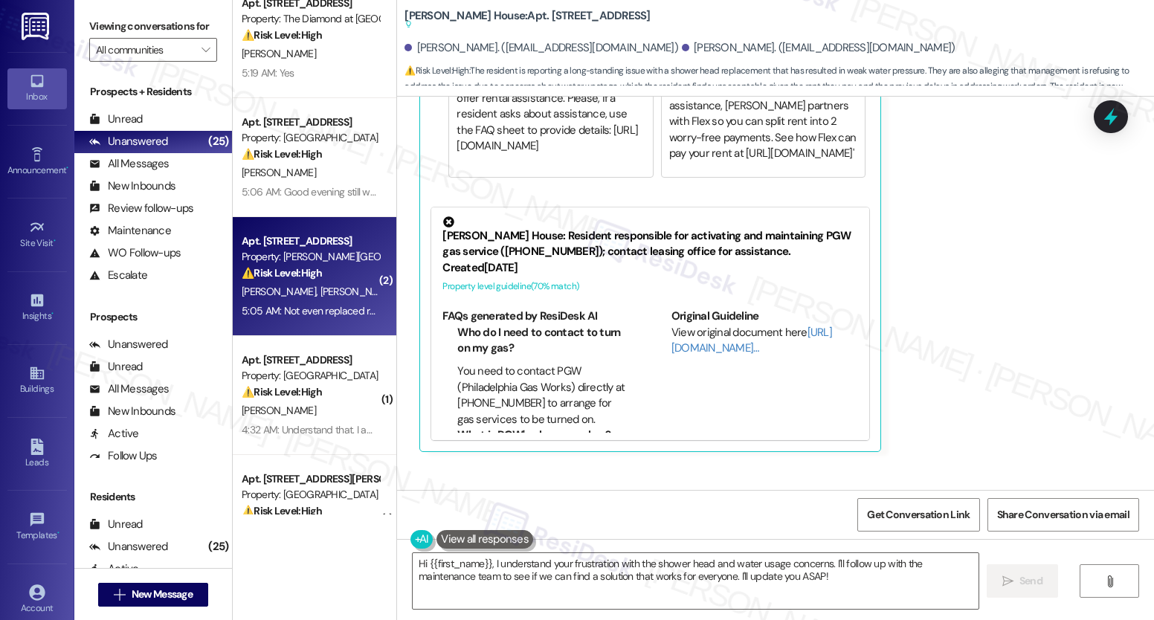
scroll to position [299, 0]
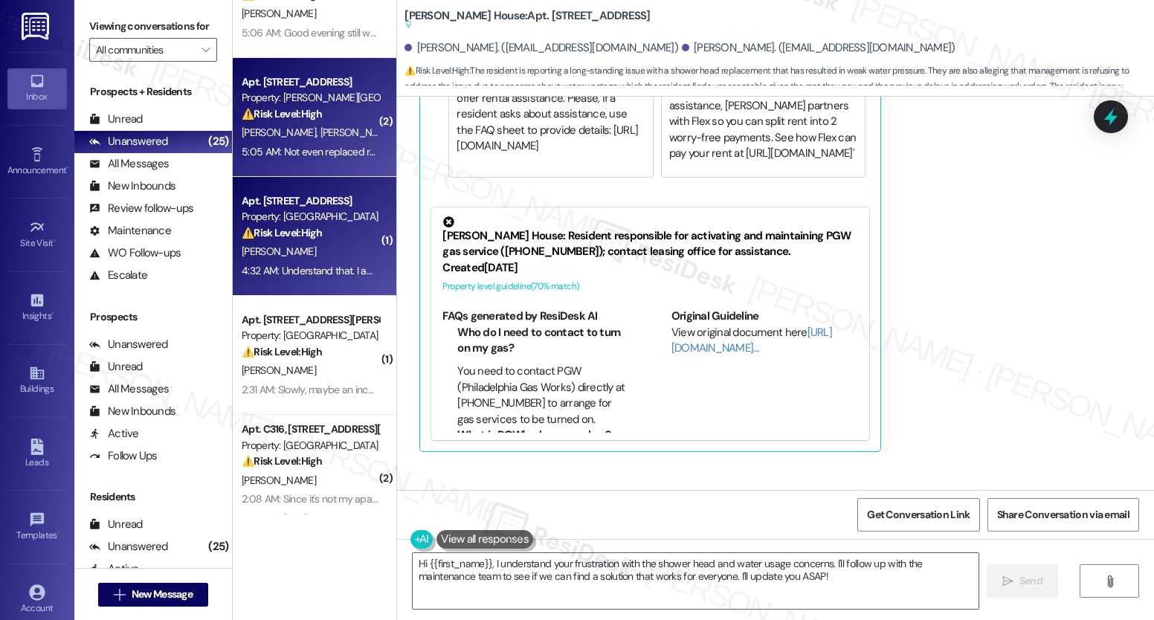
click at [352, 251] on div "[PERSON_NAME]" at bounding box center [310, 251] width 141 height 19
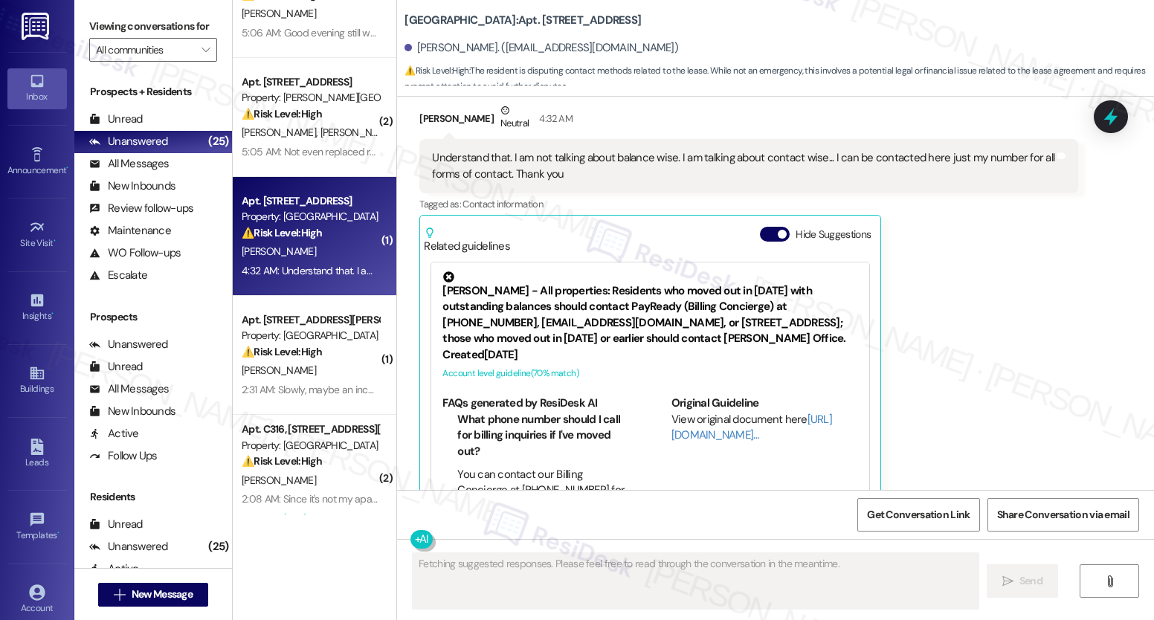
scroll to position [1890, 0]
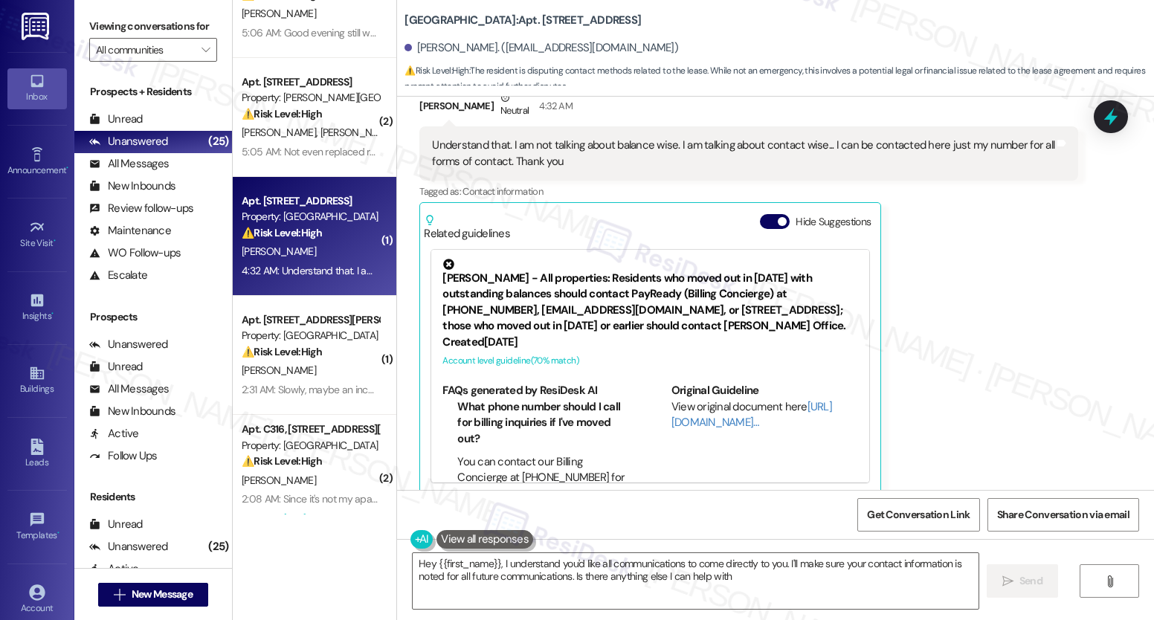
type textarea "Hey {{first_name}}, I understand you'd like all communications to come directly…"
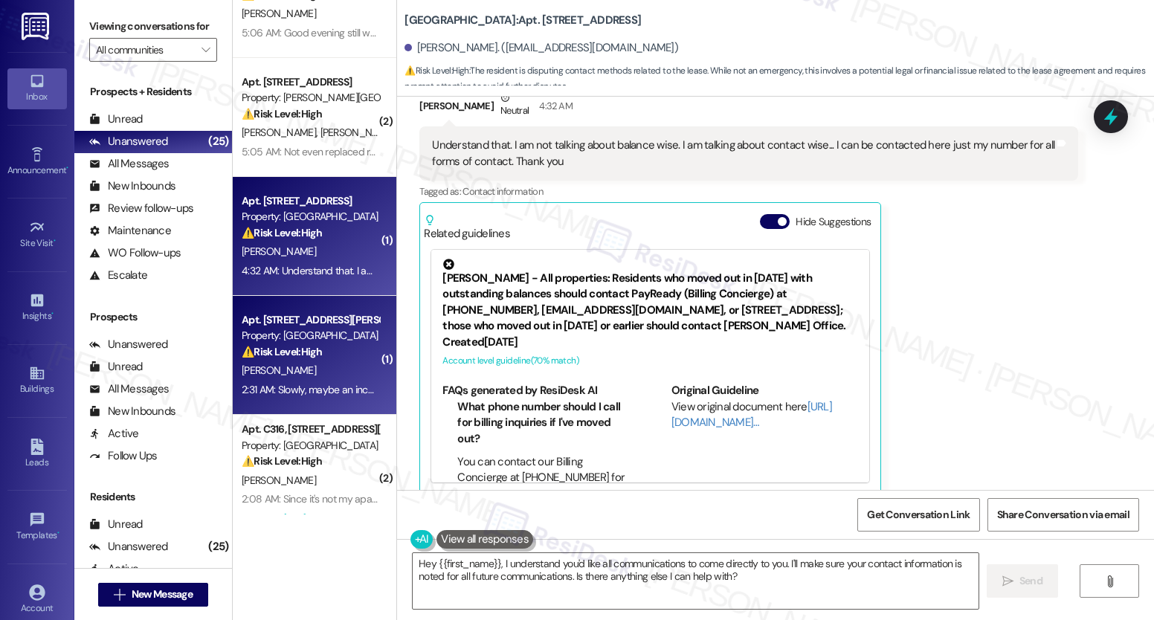
click at [335, 319] on div "Apt. [STREET_ADDRESS][PERSON_NAME]" at bounding box center [311, 320] width 138 height 16
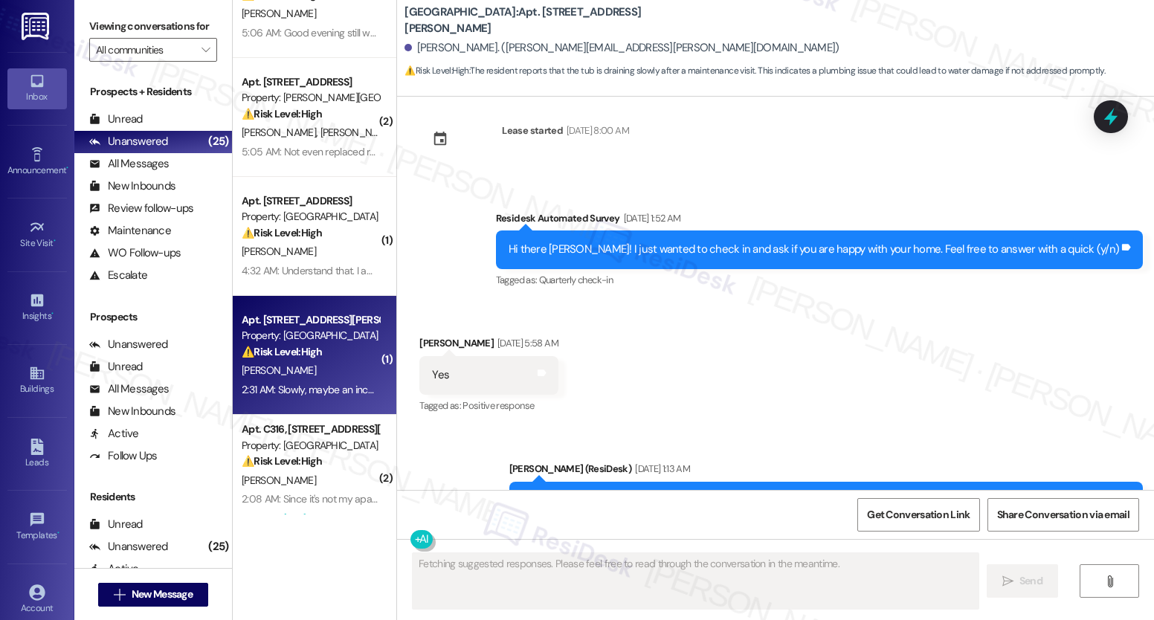
scroll to position [5115, 0]
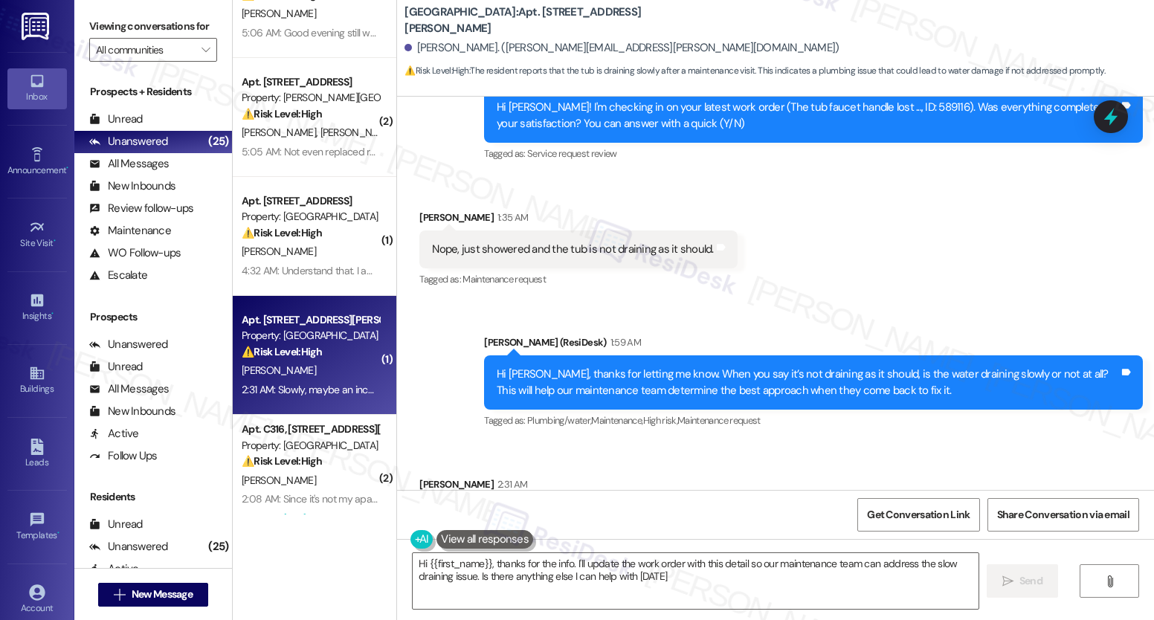
type textarea "Hi {{first_name}}, thanks for the info. I'll update the work order with this de…"
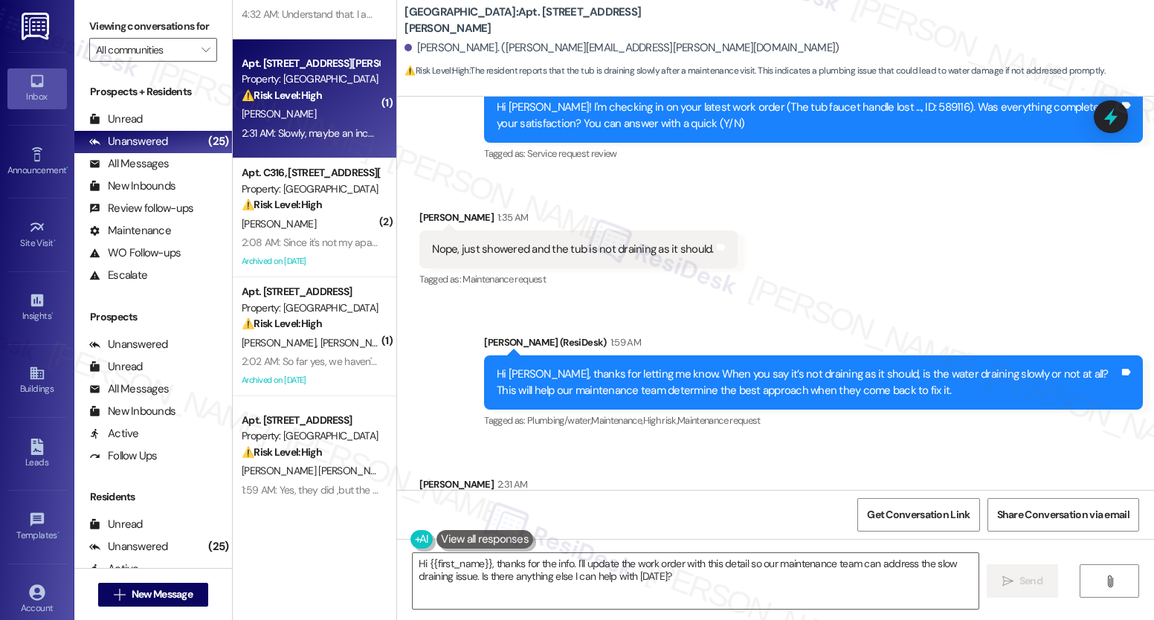
scroll to position [559, 0]
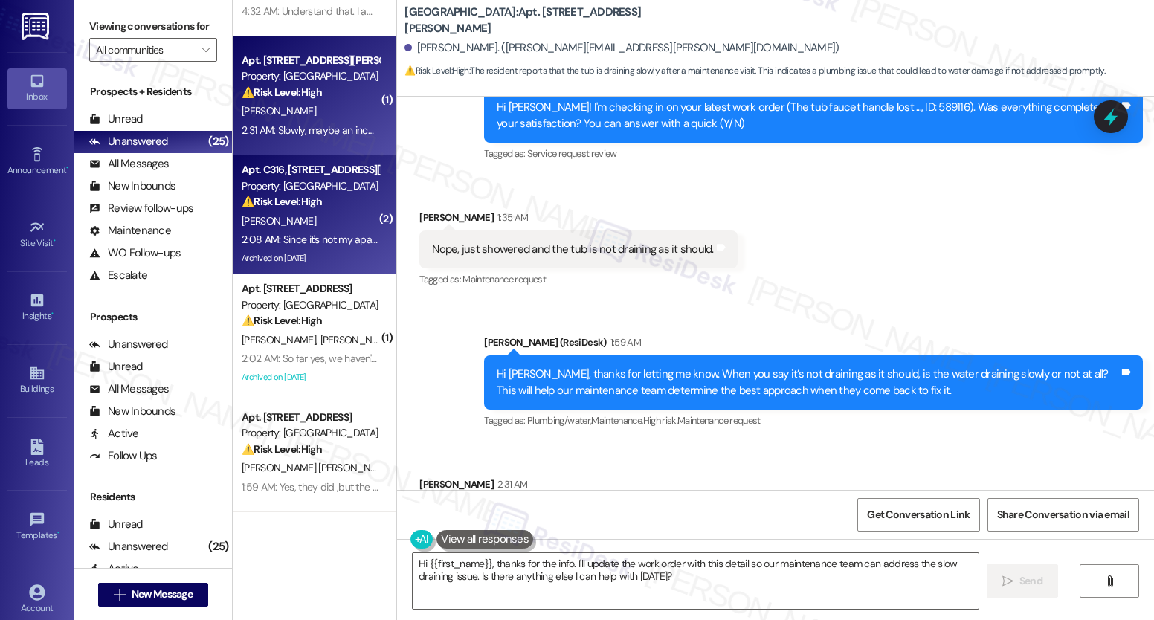
click at [343, 252] on div "Archived on [DATE]" at bounding box center [310, 258] width 141 height 19
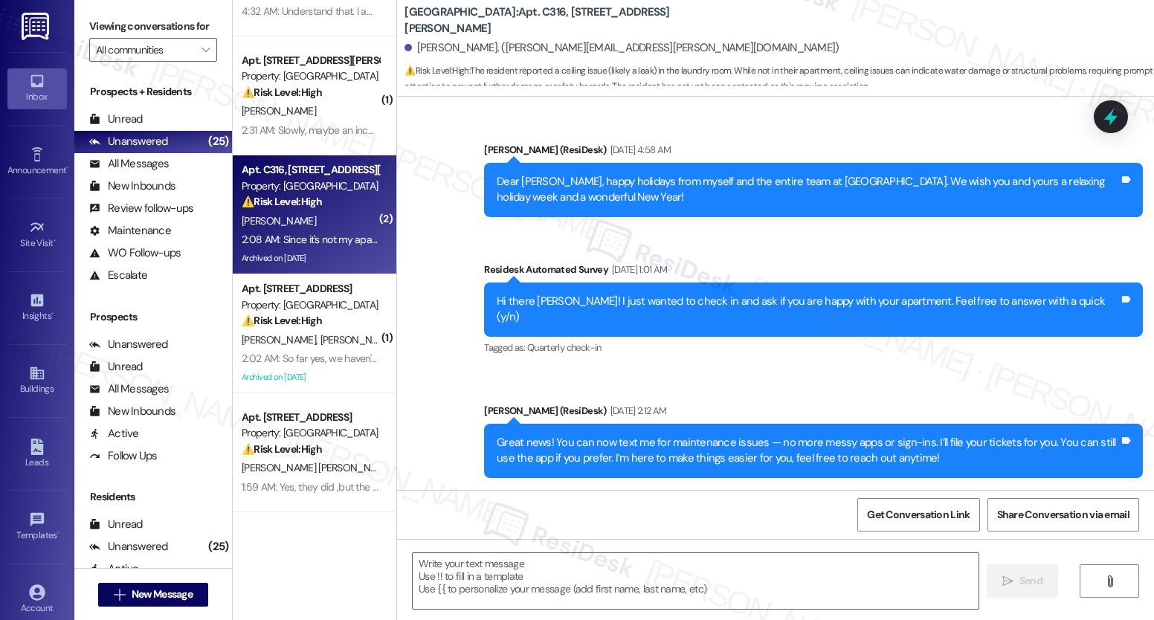
scroll to position [8003, 0]
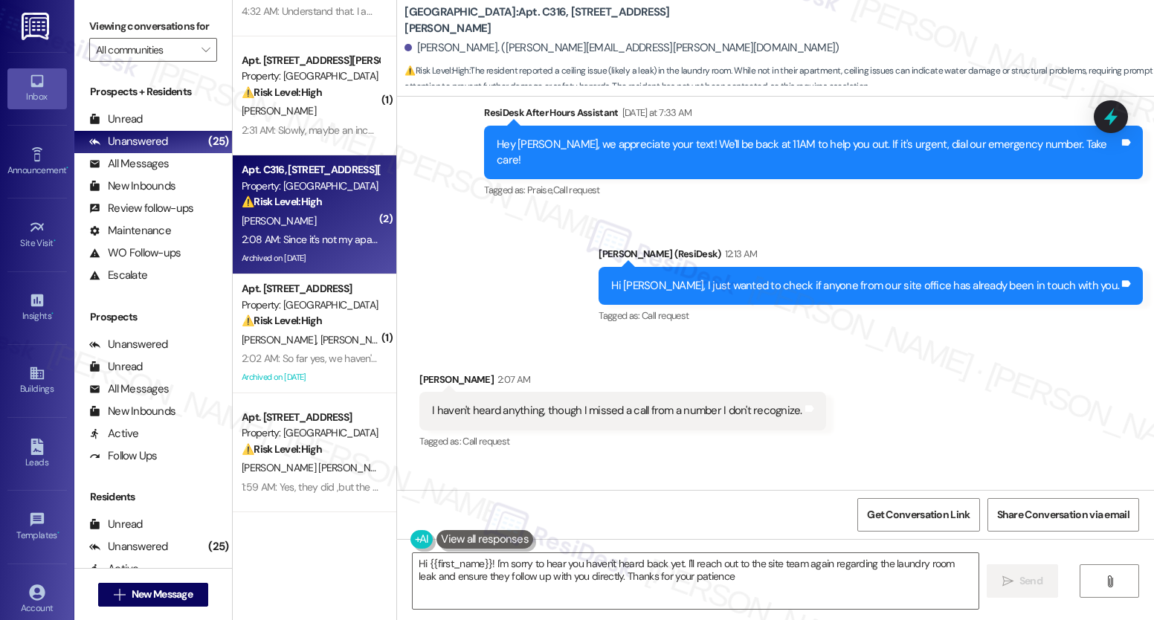
type textarea "Hi {{first_name}}! I'm sorry to hear you haven't heard back yet. I'll reach out…"
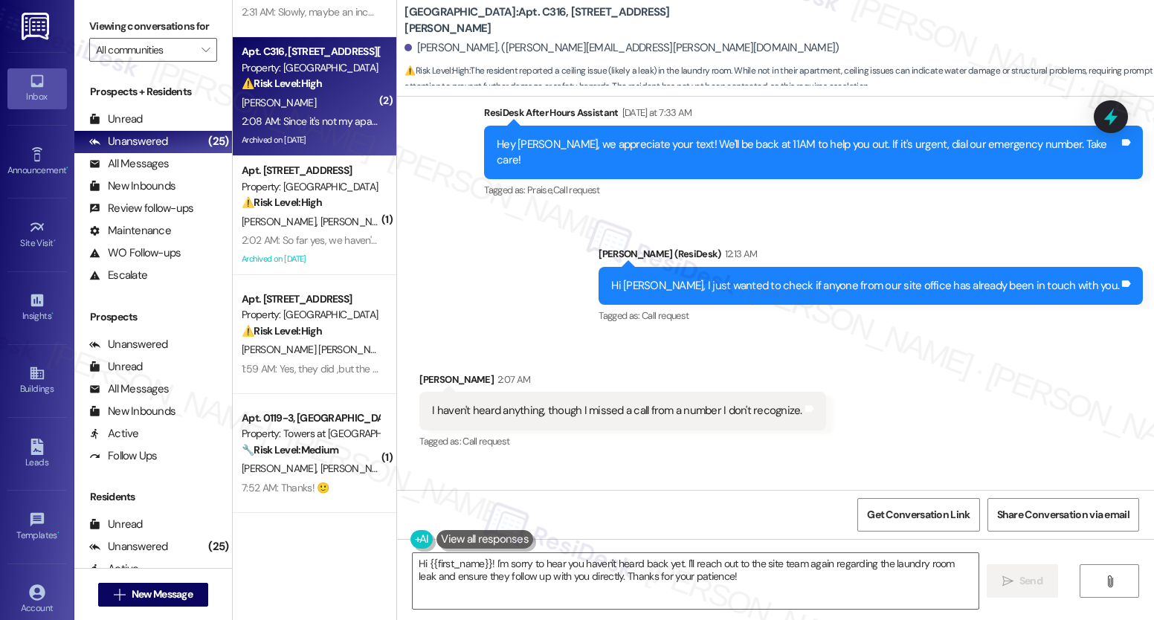
scroll to position [718, 0]
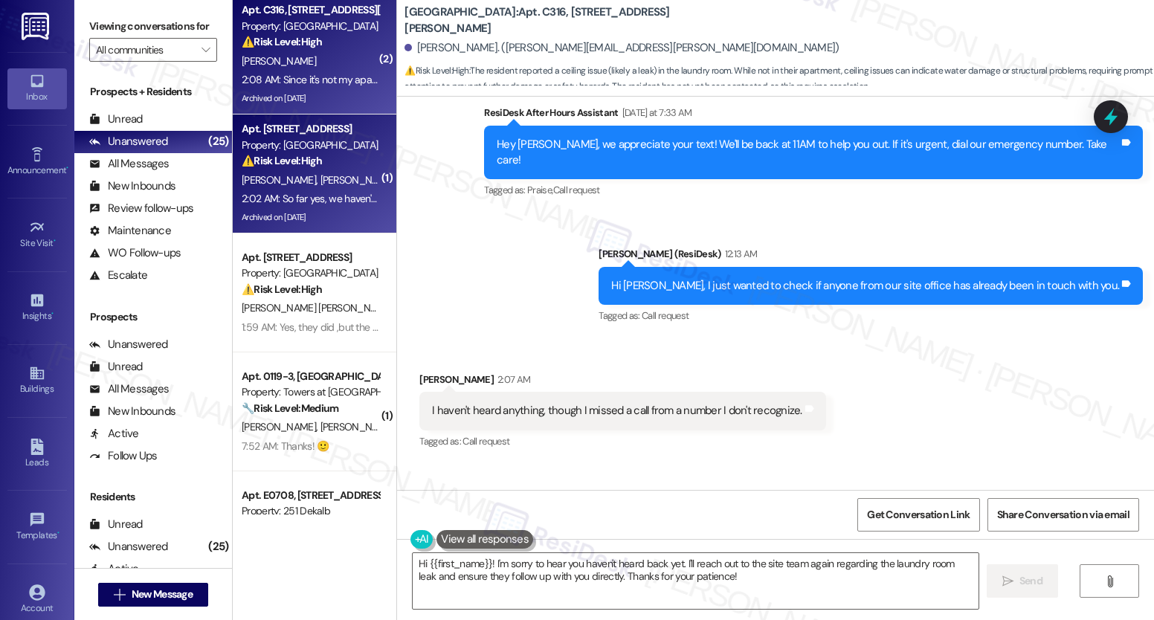
click at [329, 190] on div "2:02 AM: So far yes, we haven't turned it on yet due to the mold smell. Giving …" at bounding box center [310, 199] width 141 height 19
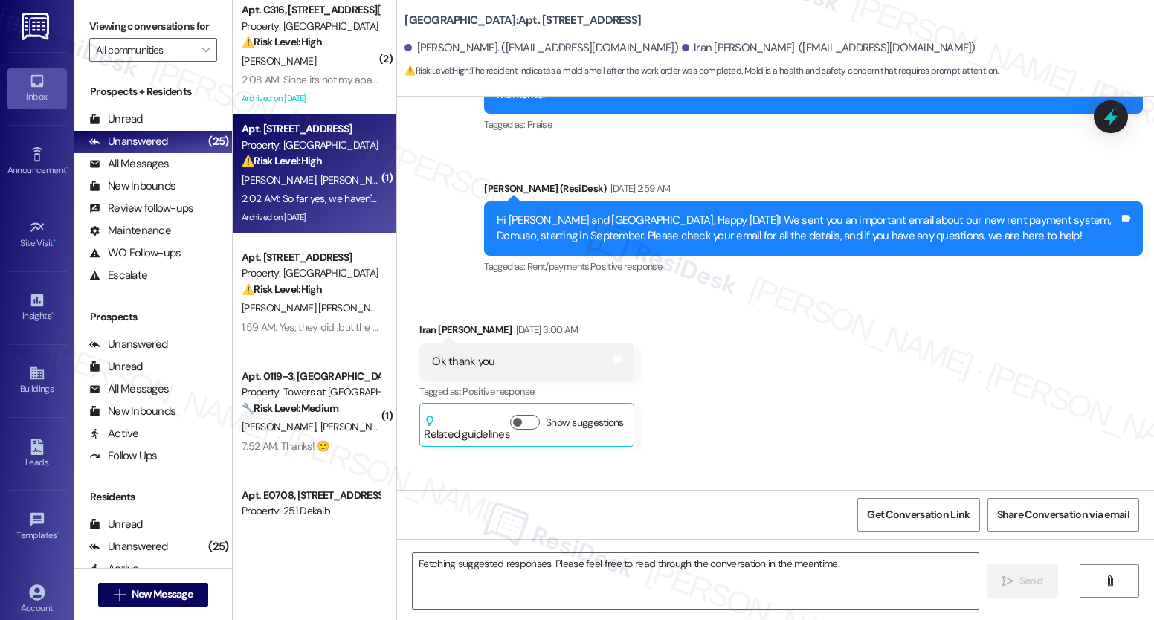
scroll to position [5132, 0]
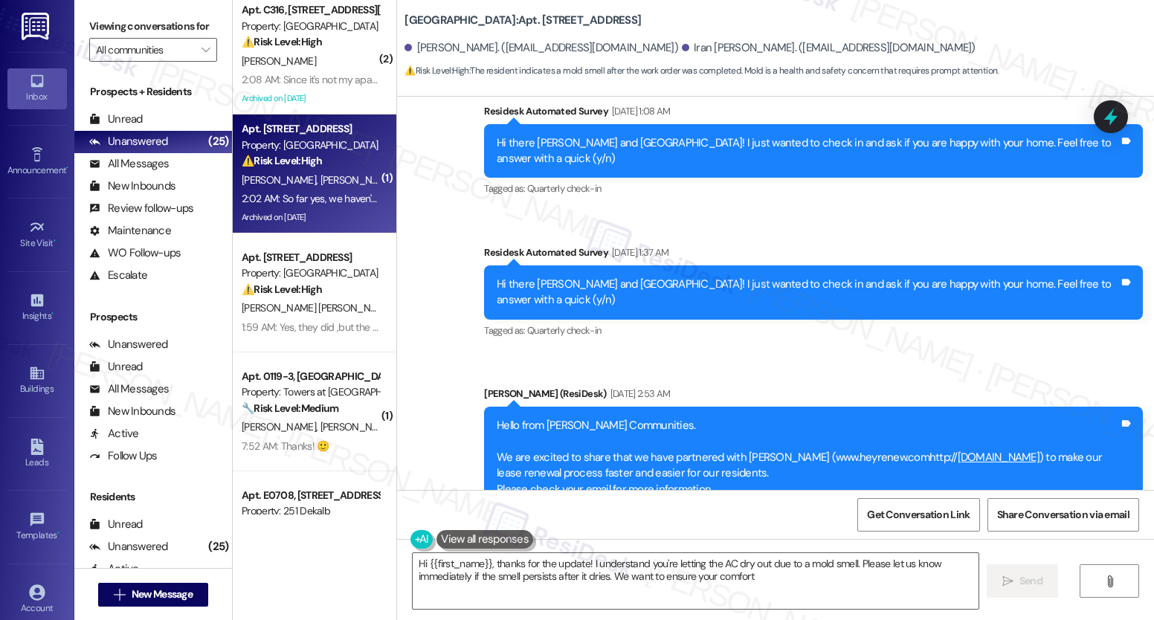
type textarea "Hi {{first_name}}, thanks for the update! I understand you're letting the AC dr…"
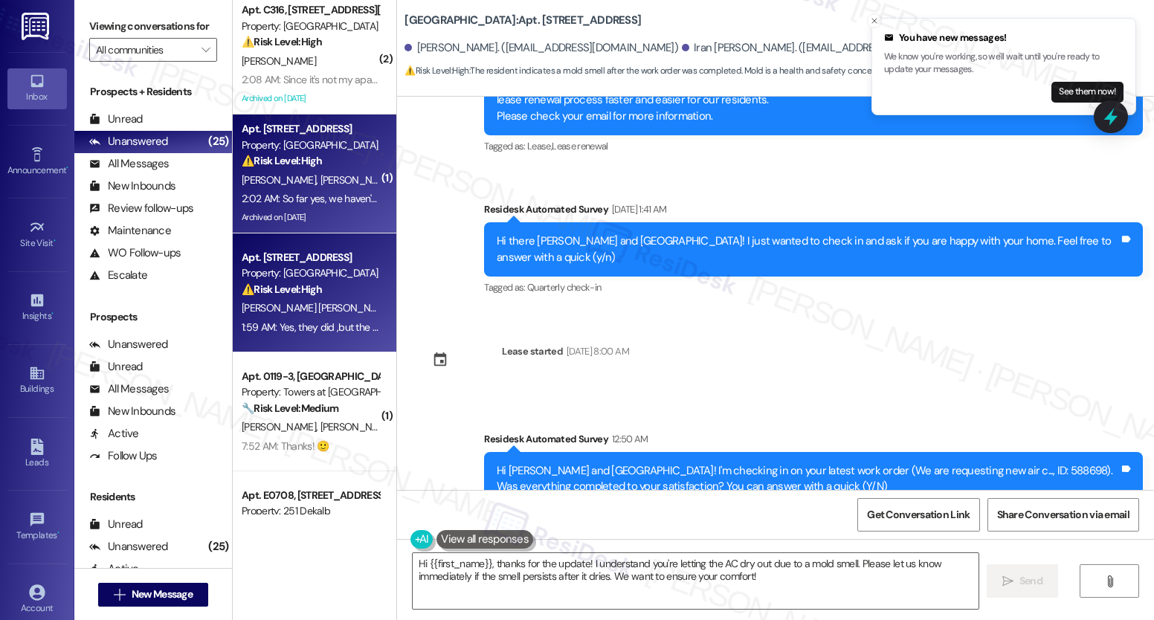
click at [341, 243] on div "Apt. J1, [STREET_ADDRESS] Property: West Gate Arms ⚠️ Risk Level: High The resi…" at bounding box center [315, 293] width 164 height 119
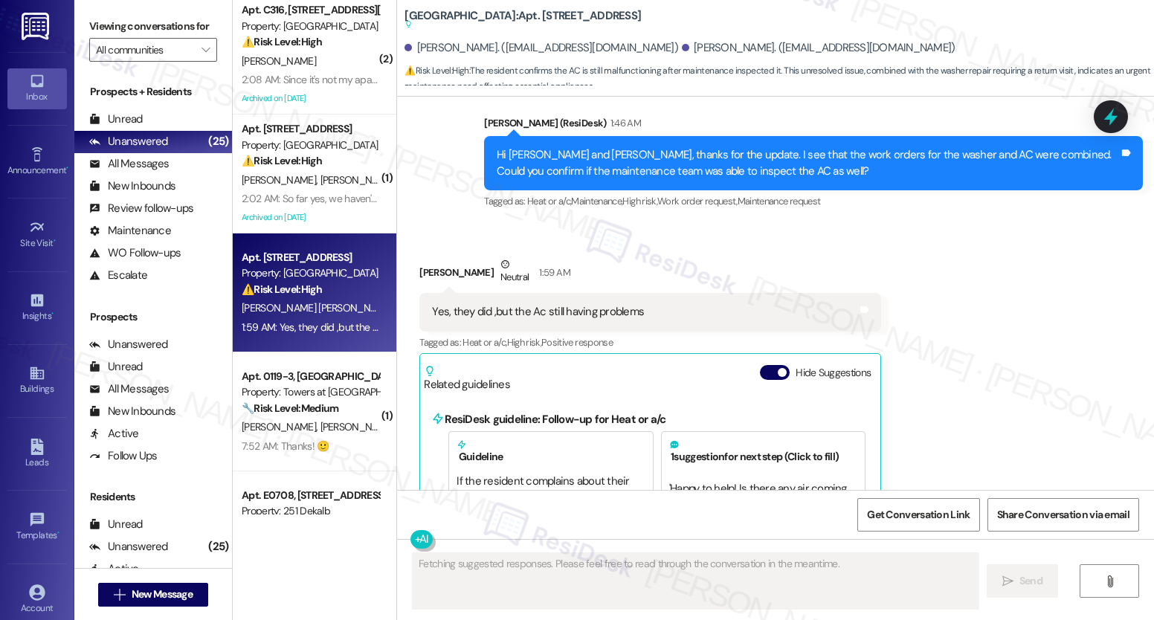
scroll to position [6655, 0]
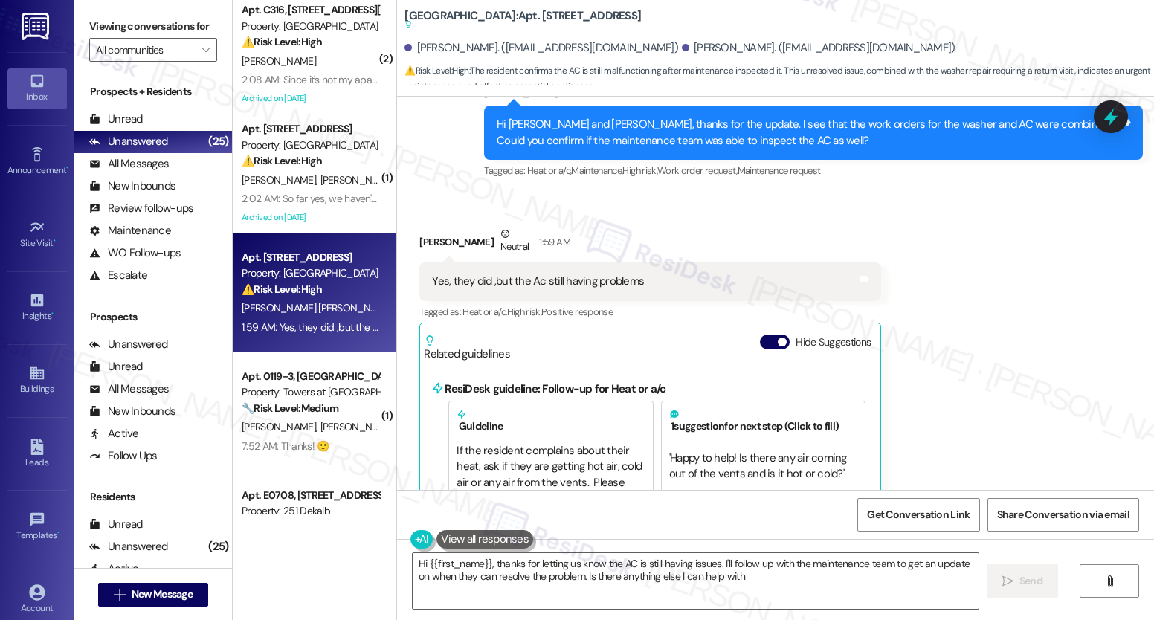
type textarea "Hi {{first_name}}, thanks for letting us know the AC is still having issues. I'…"
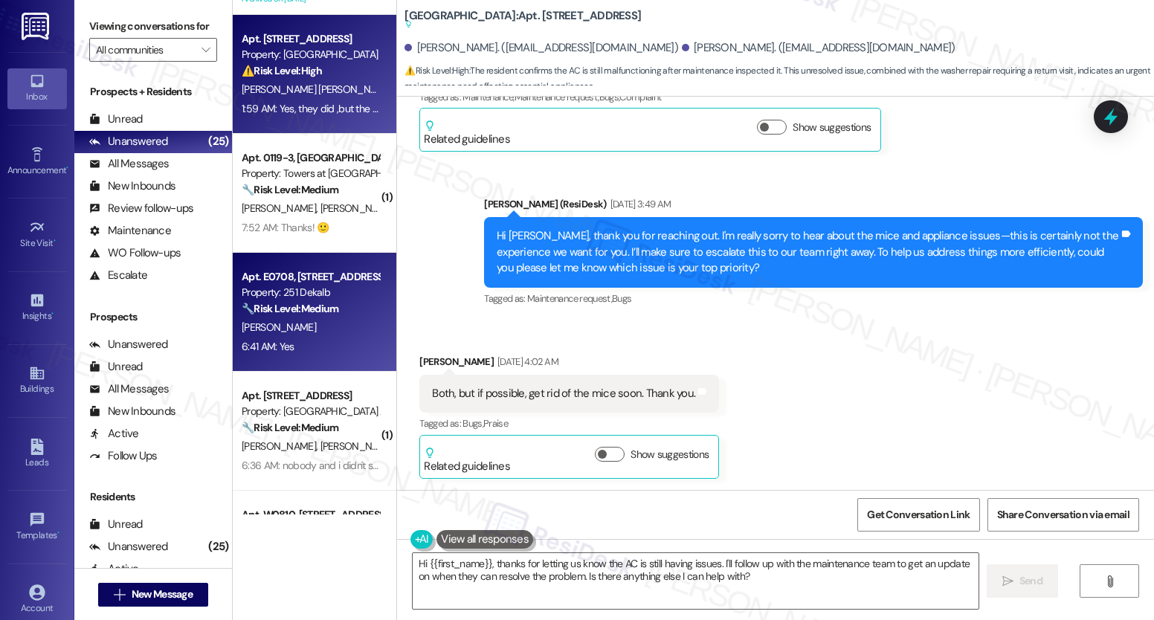
scroll to position [1612, 0]
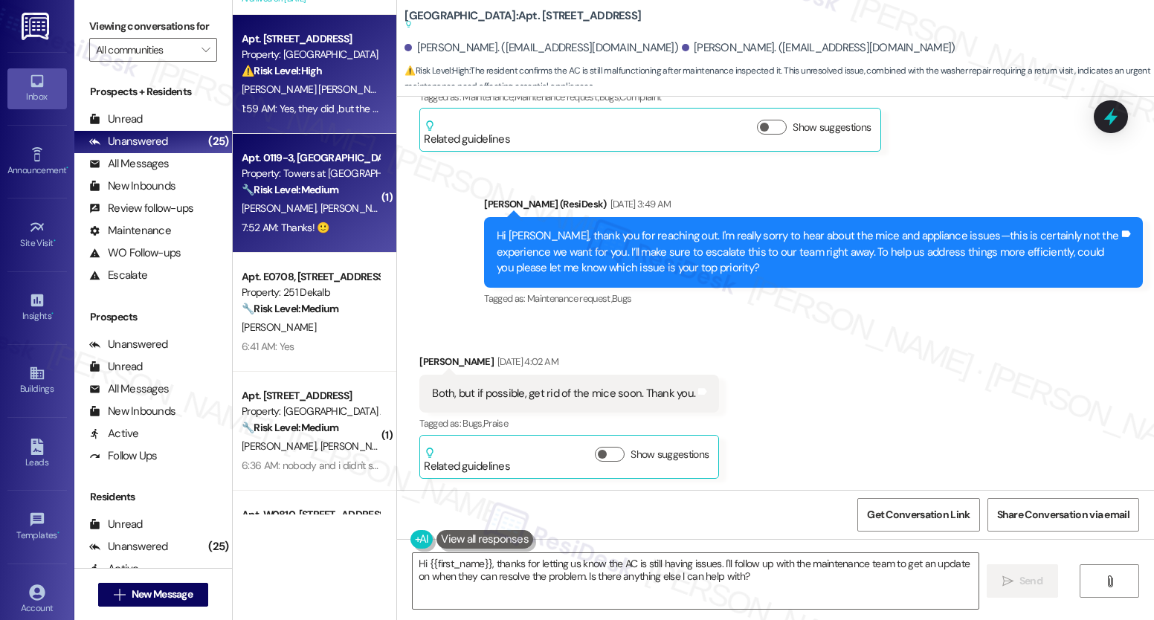
click at [324, 228] on div "7:52 AM: Thanks! 🙂 7:52 AM: Thanks! 🙂" at bounding box center [310, 228] width 141 height 19
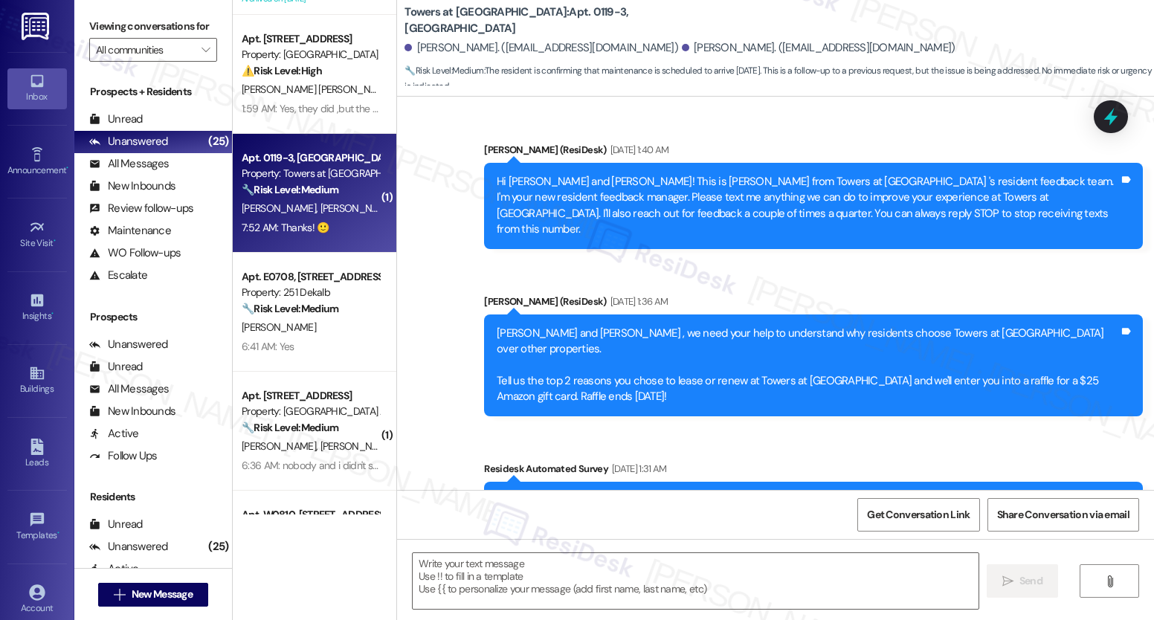
scroll to position [12184, 0]
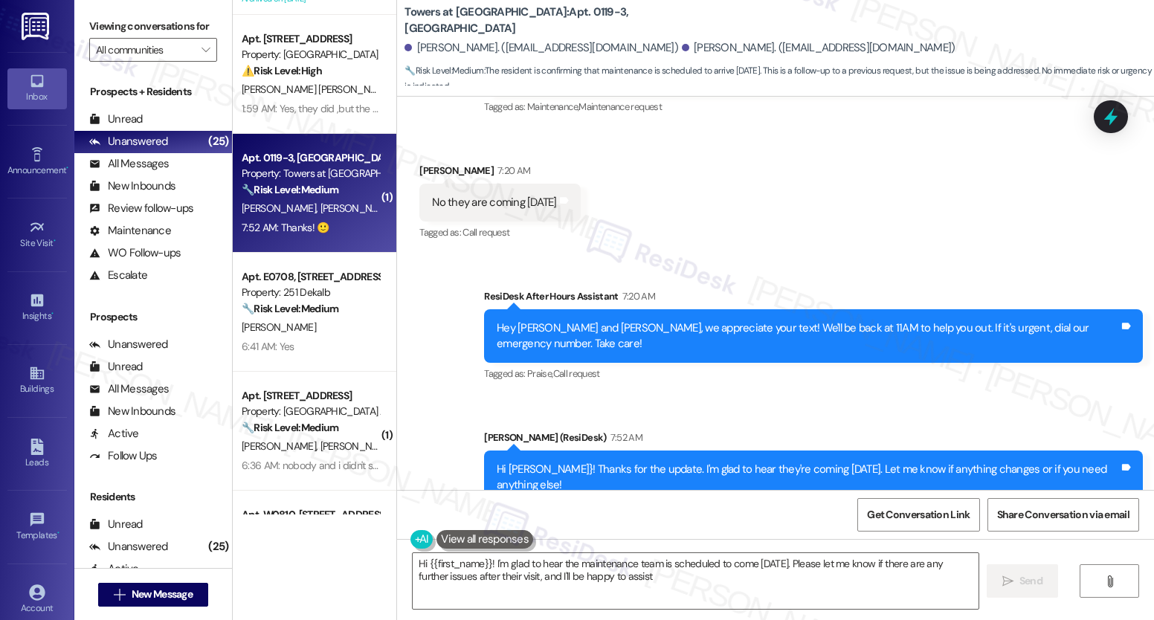
type textarea "Hi {{first_name}}! I'm glad to hear the maintenance team is scheduled to come […"
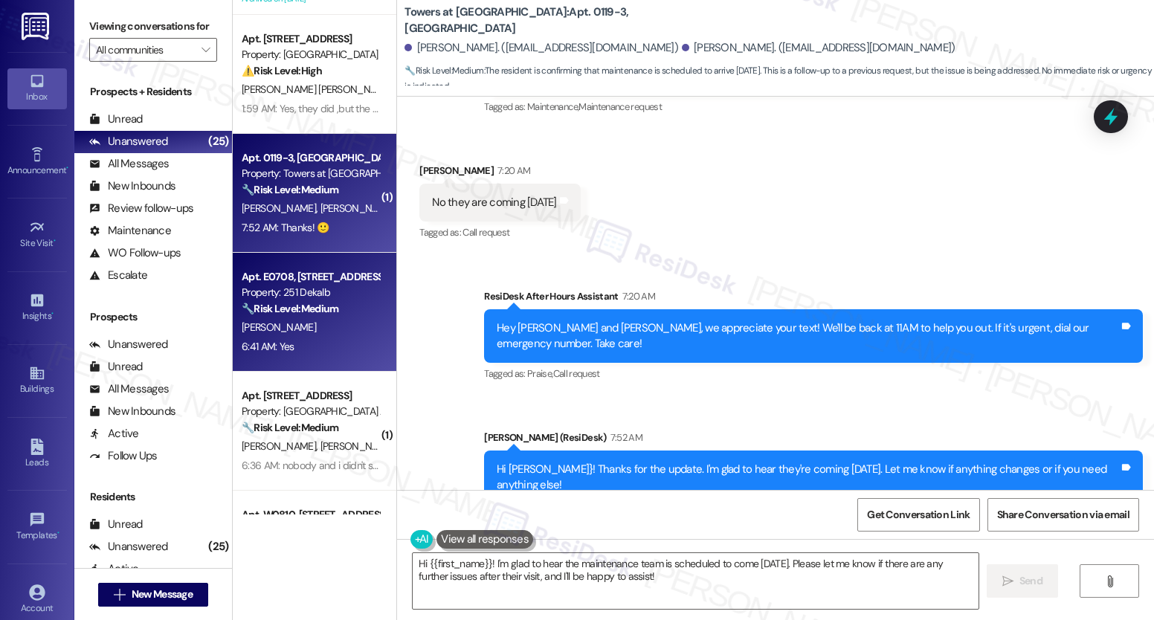
click at [312, 295] on div "Property: 251 Dekalb" at bounding box center [311, 293] width 138 height 16
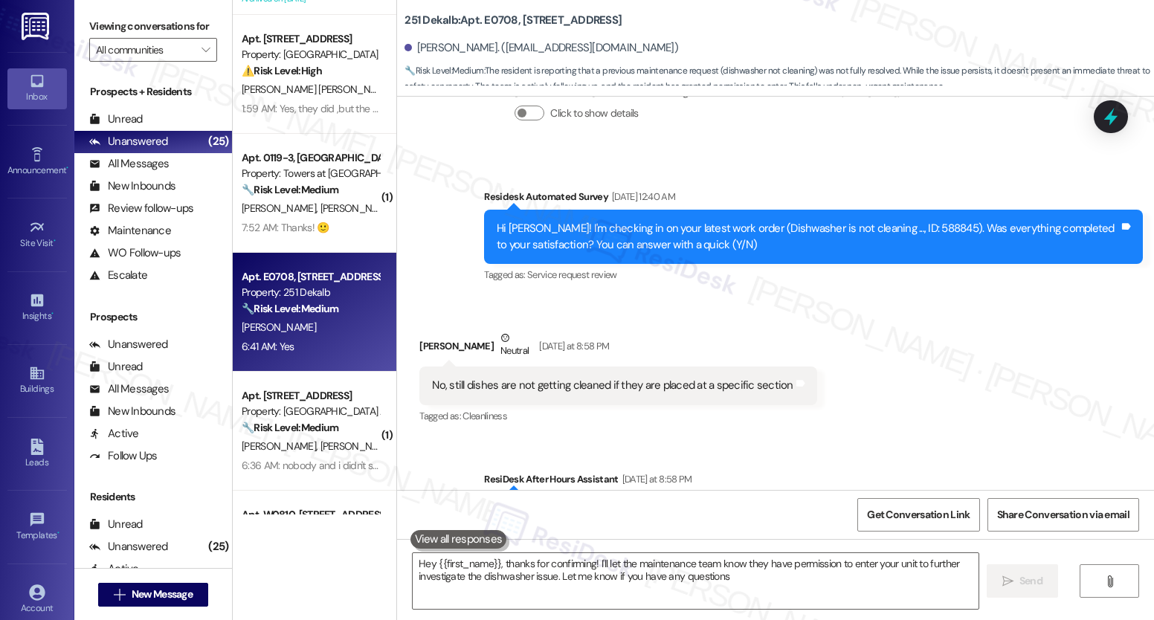
type textarea "Hey {{first_name}}, thanks for confirming! I'll let the maintenance team know t…"
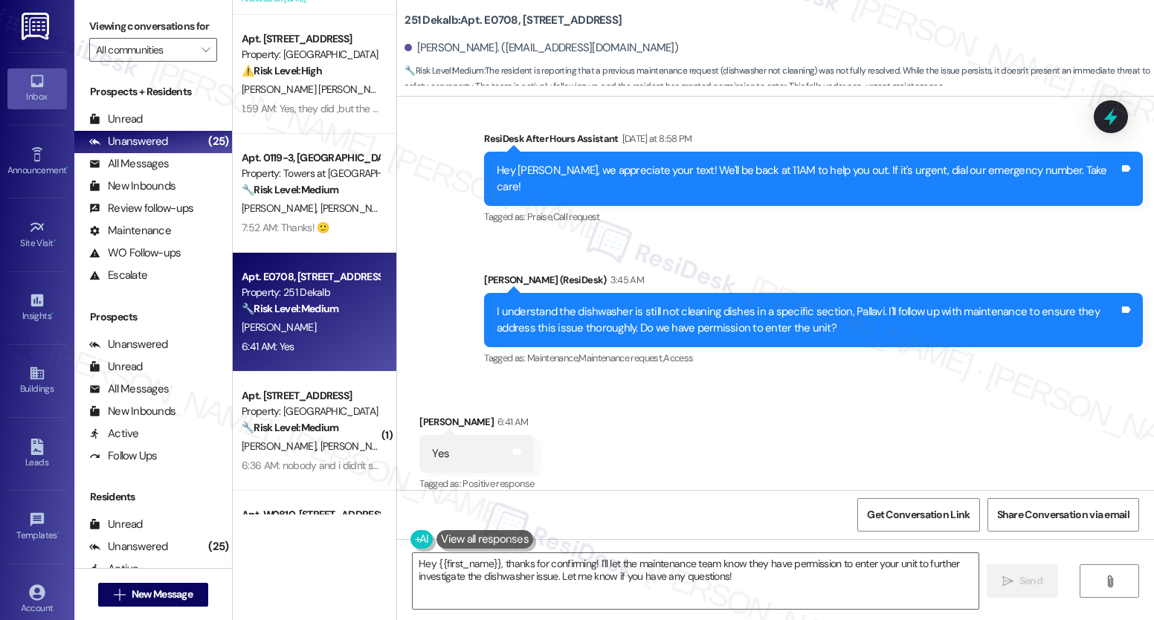
scroll to position [676, 0]
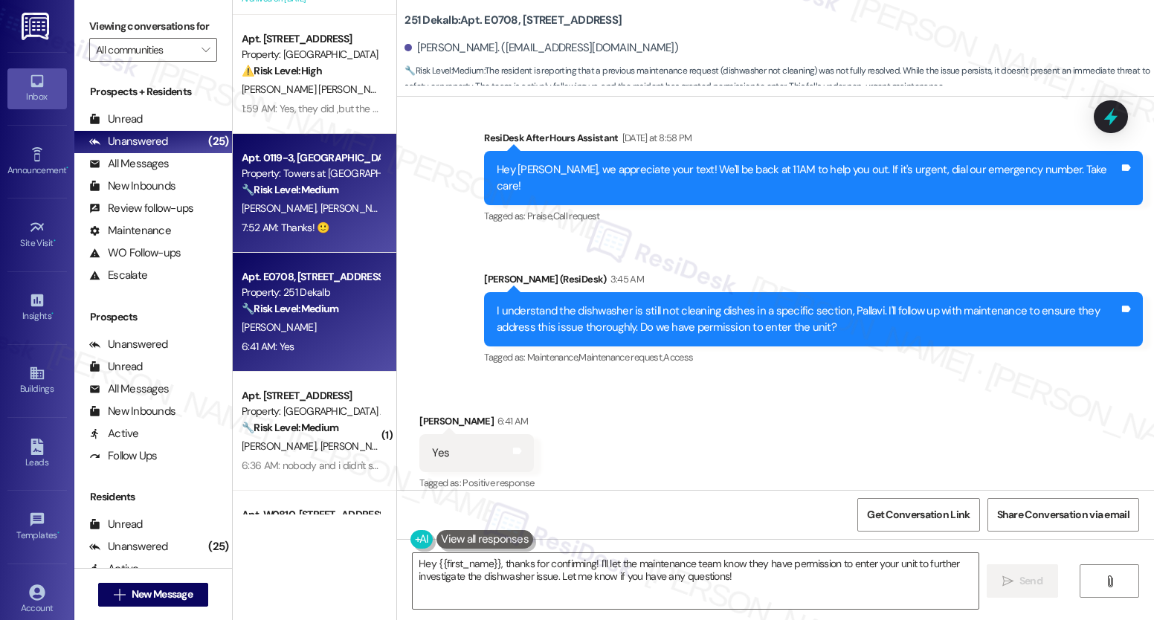
click at [271, 205] on span "[PERSON_NAME]" at bounding box center [281, 208] width 79 height 13
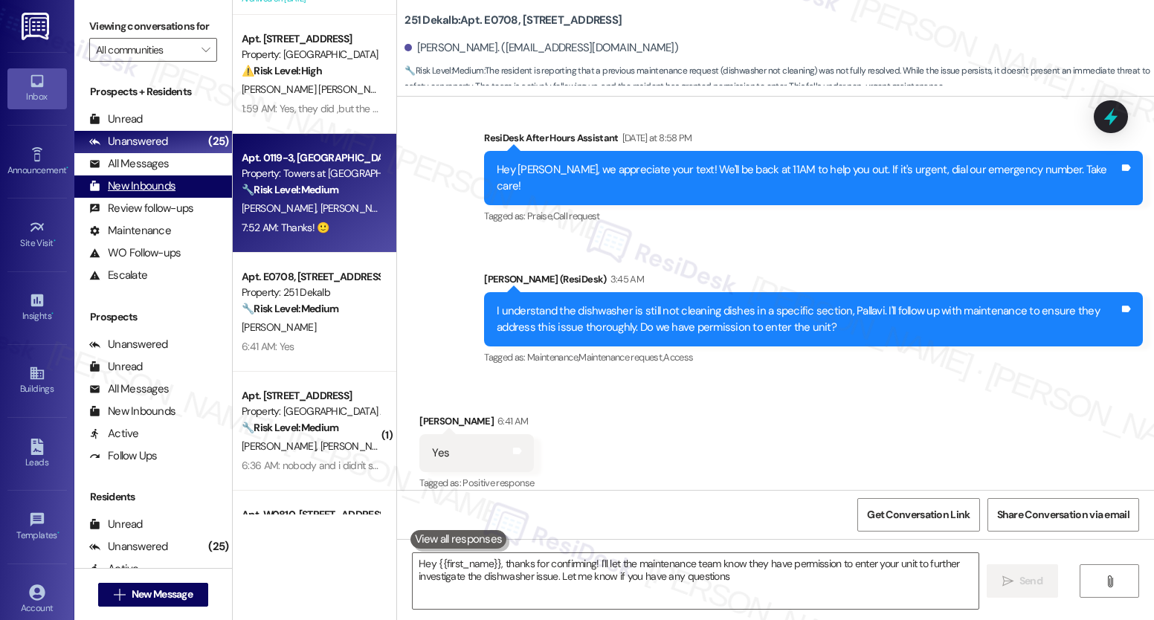
type textarea "Hey {{first_name}}, thanks for confirming! I'll let the maintenance team know t…"
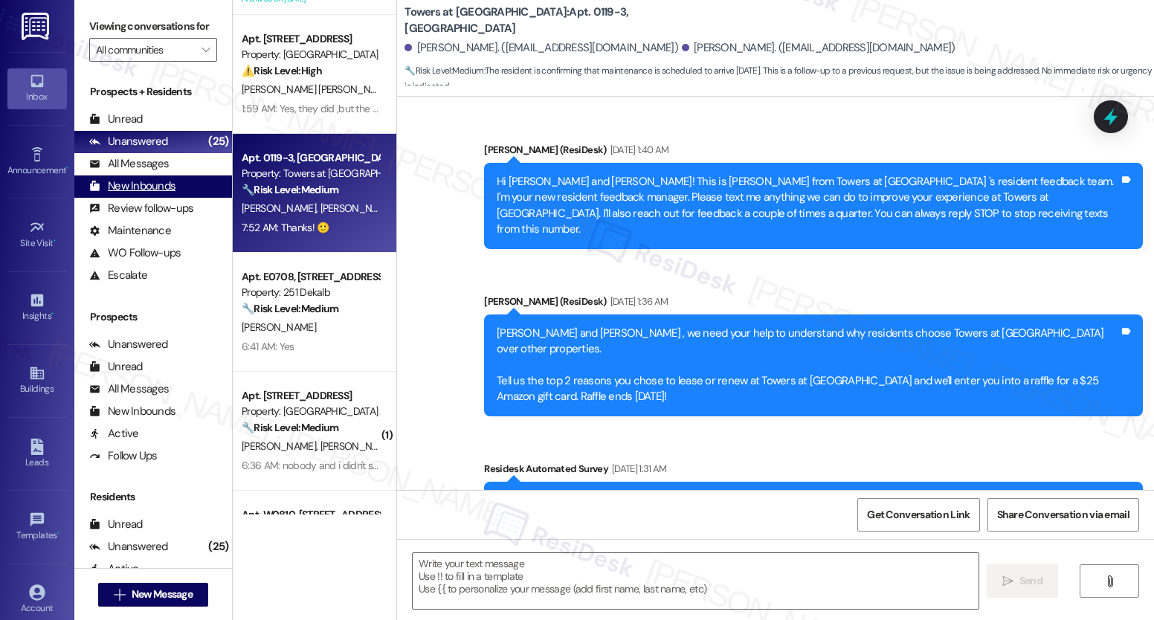
scroll to position [12184, 0]
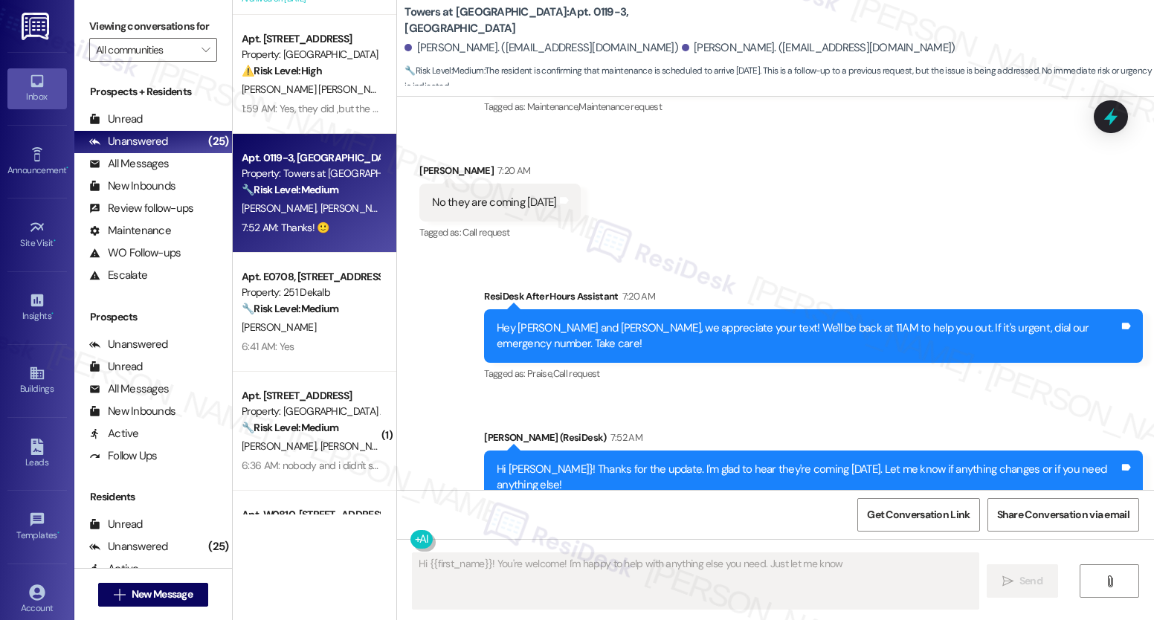
type textarea "Hi {{first_name}}! You're welcome! I'm happy to help with anything else you nee…"
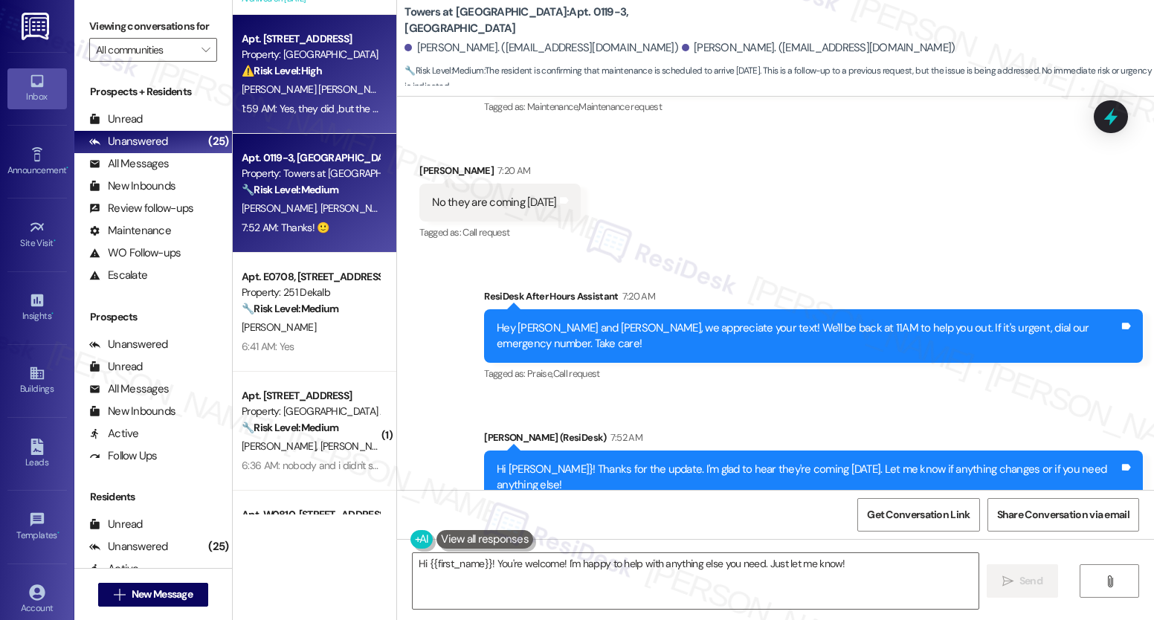
click at [273, 86] on span "[PERSON_NAME] [PERSON_NAME]" at bounding box center [319, 89] width 155 height 13
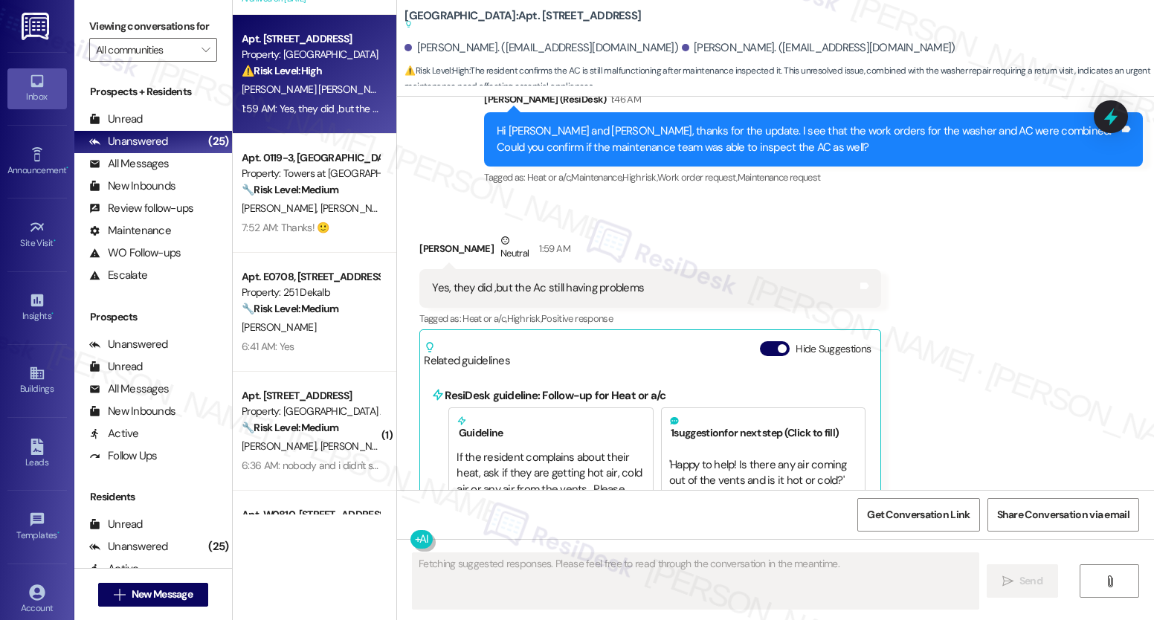
scroll to position [6655, 0]
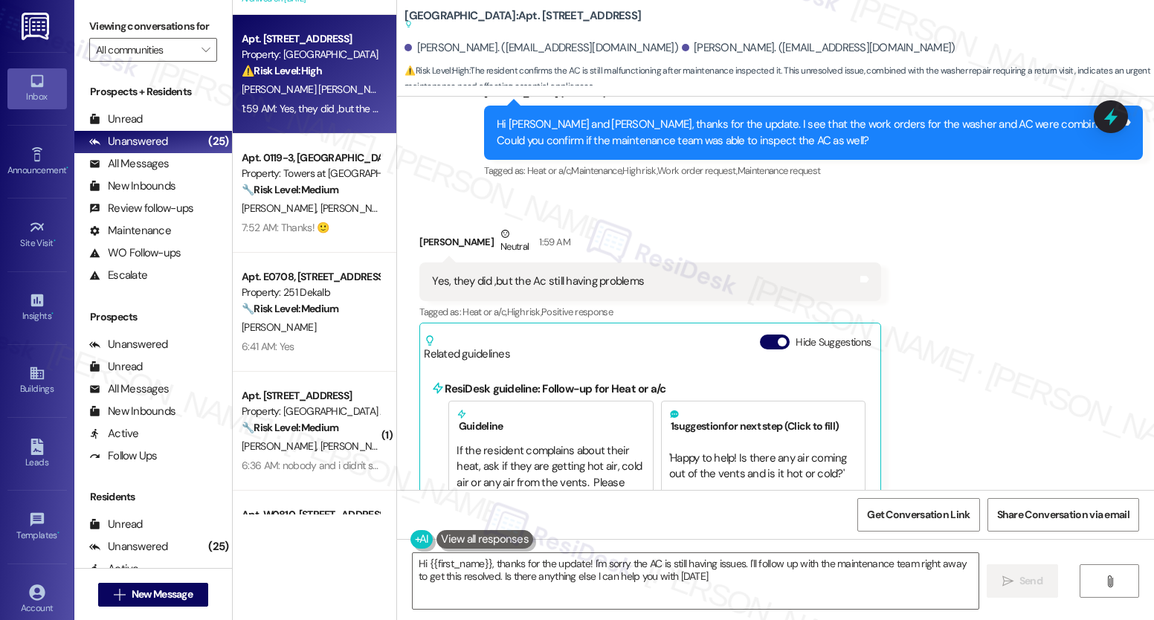
type textarea "Hi {{first_name}}, thanks for the update! I'm sorry the AC is still having issu…"
